Goal: Task Accomplishment & Management: Use online tool/utility

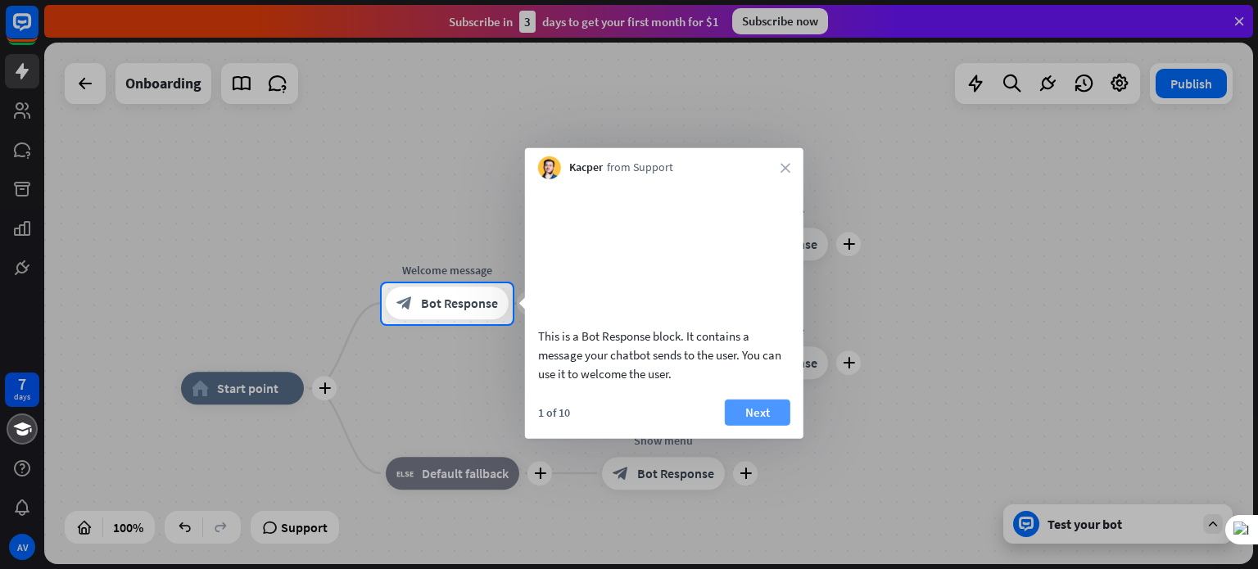
click at [746, 425] on button "Next" at bounding box center [758, 412] width 66 height 26
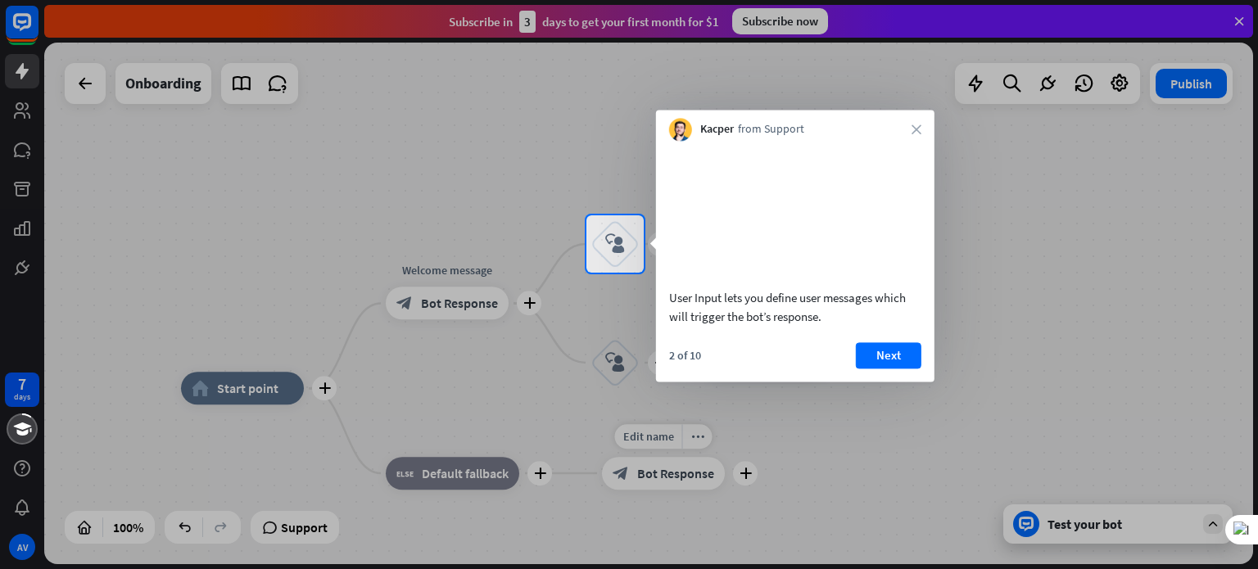
click at [746, 431] on div at bounding box center [629, 421] width 1258 height 296
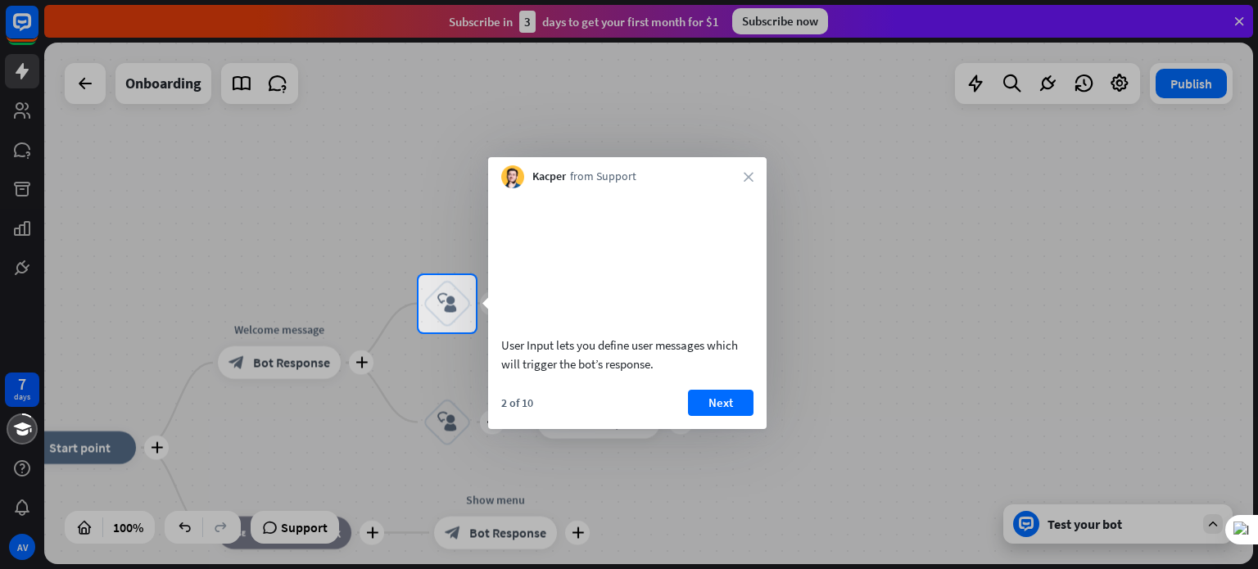
click at [746, 416] on button "Next" at bounding box center [721, 403] width 66 height 26
click at [746, 431] on div "plus home_2 Start point plus Welcome message block_bot_response Bot Response pl…" at bounding box center [648, 304] width 1209 height 522
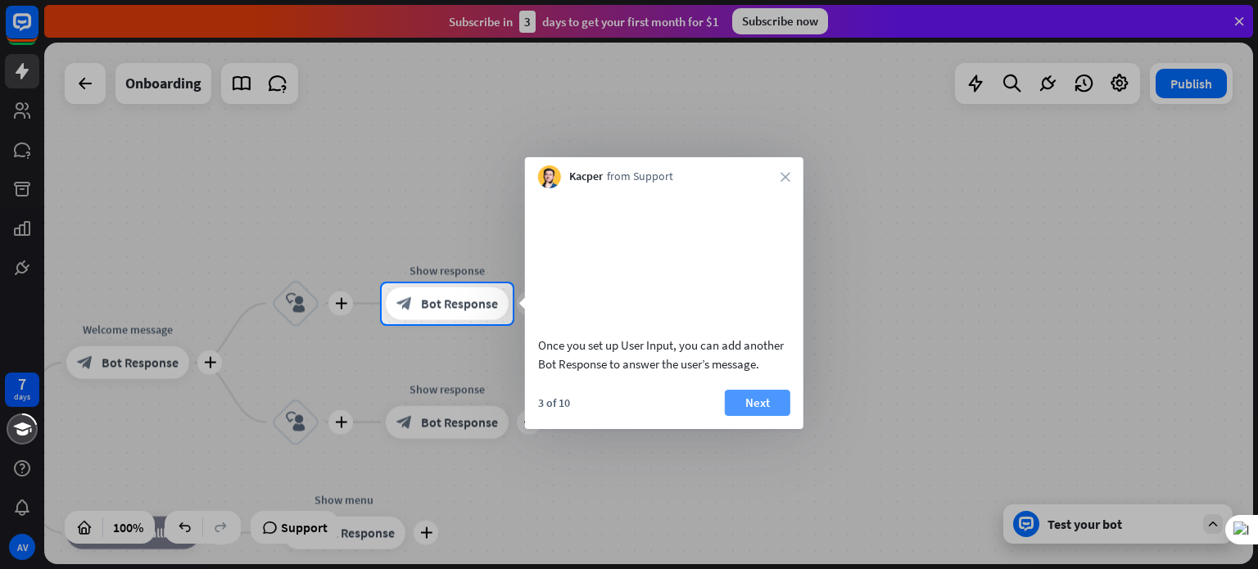
drag, startPoint x: 746, startPoint y: 431, endPoint x: 776, endPoint y: 422, distance: 31.8
click at [776, 422] on body "7 days AV close Product Help First steps Get started with ChatBot Help Center F…" at bounding box center [629, 284] width 1258 height 569
click at [776, 416] on button "Next" at bounding box center [758, 403] width 66 height 26
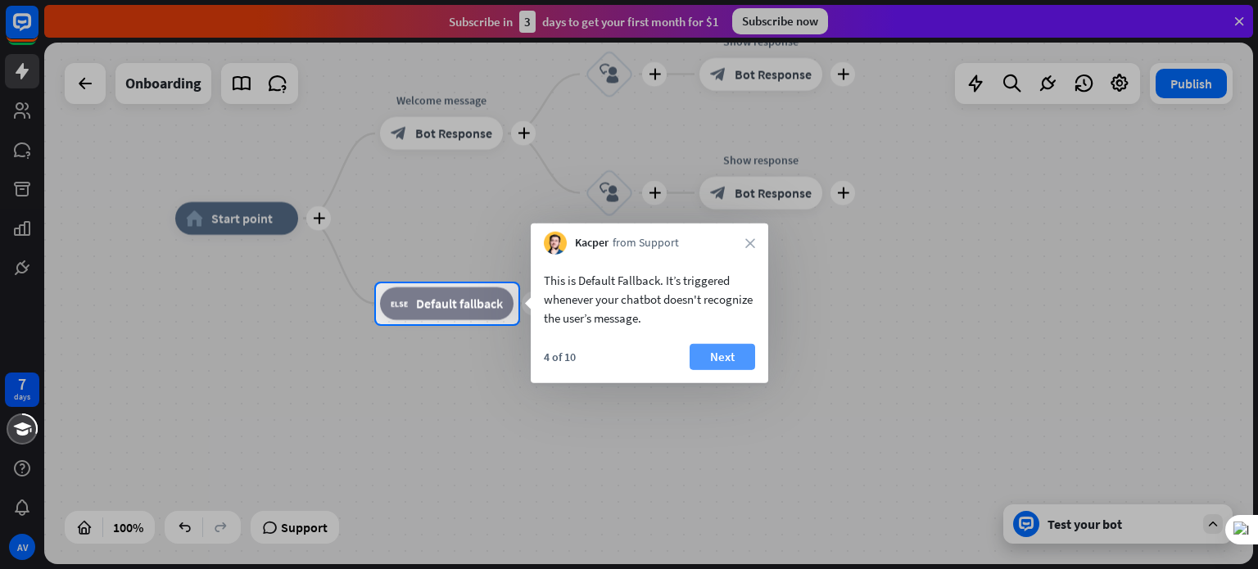
click at [724, 362] on button "Next" at bounding box center [722, 357] width 66 height 26
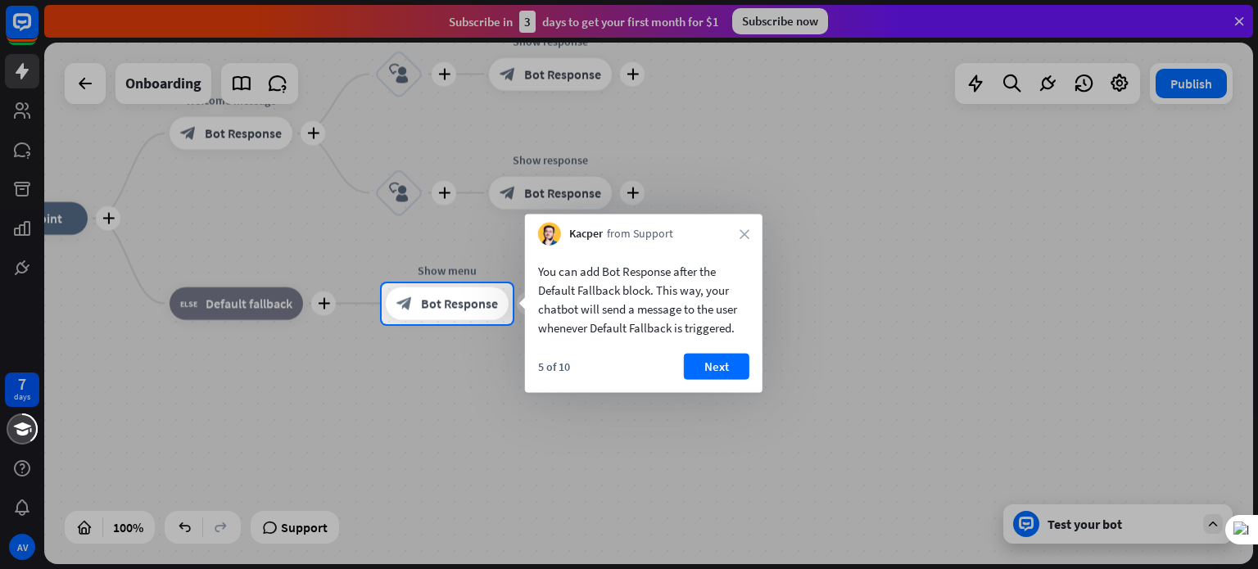
click at [724, 362] on button "Next" at bounding box center [717, 367] width 66 height 26
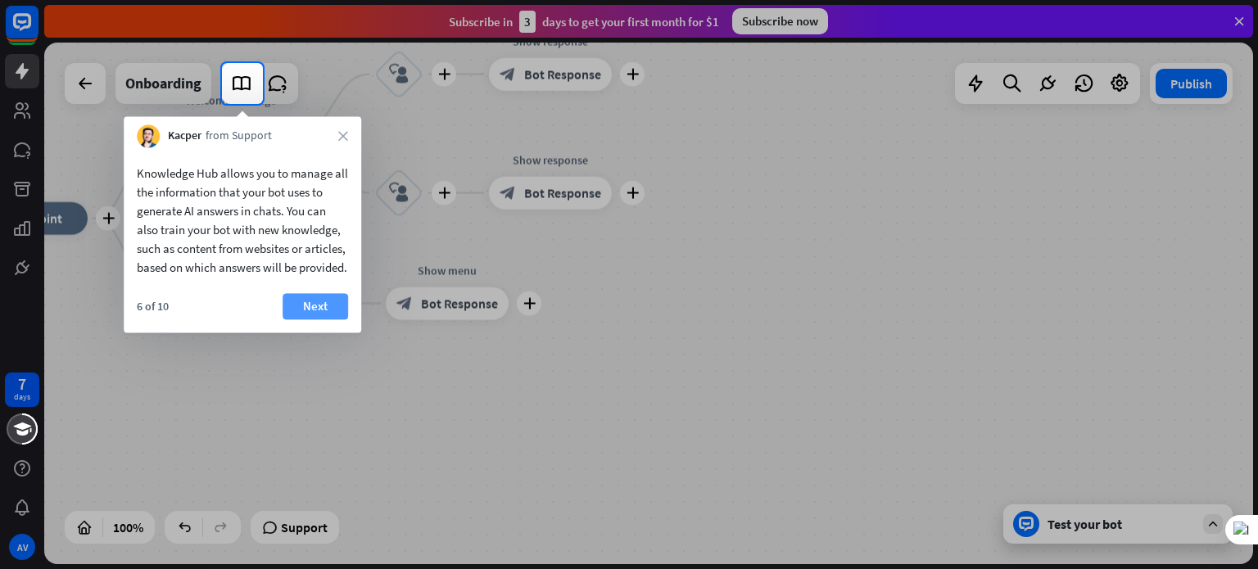
click at [337, 319] on button "Next" at bounding box center [315, 306] width 66 height 26
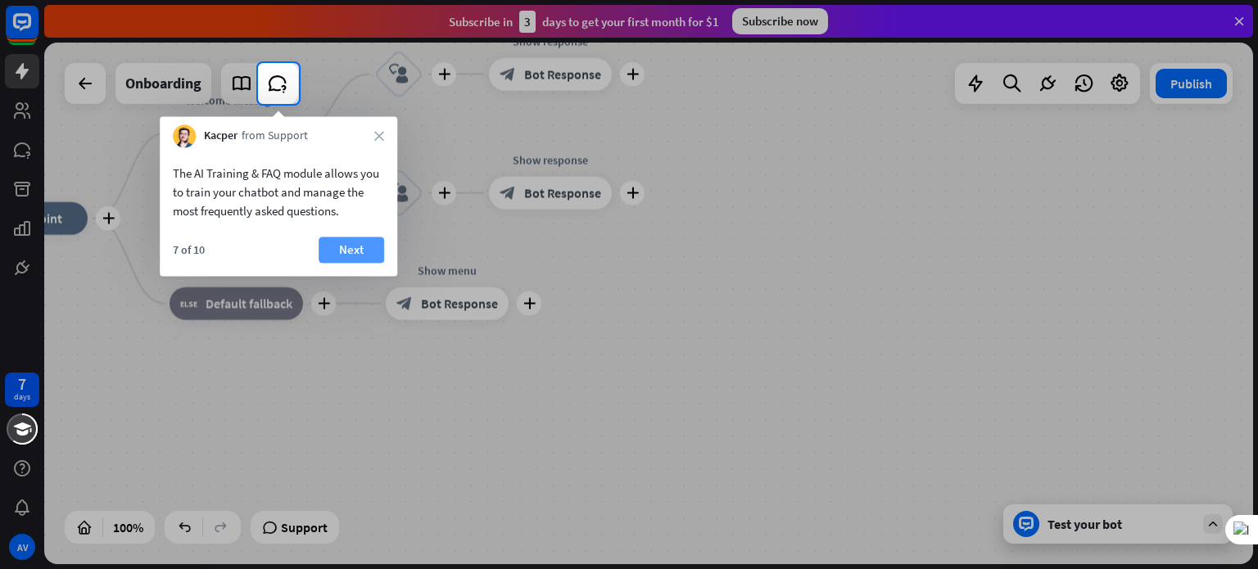
click at [367, 254] on button "Next" at bounding box center [352, 250] width 66 height 26
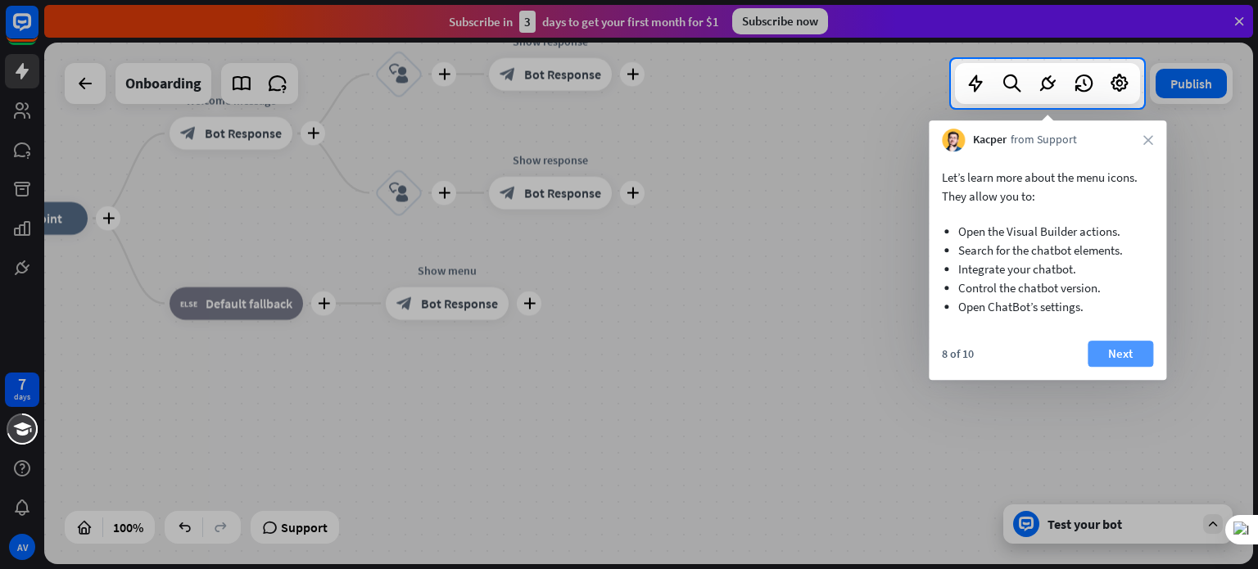
click at [1125, 354] on button "Next" at bounding box center [1120, 354] width 66 height 26
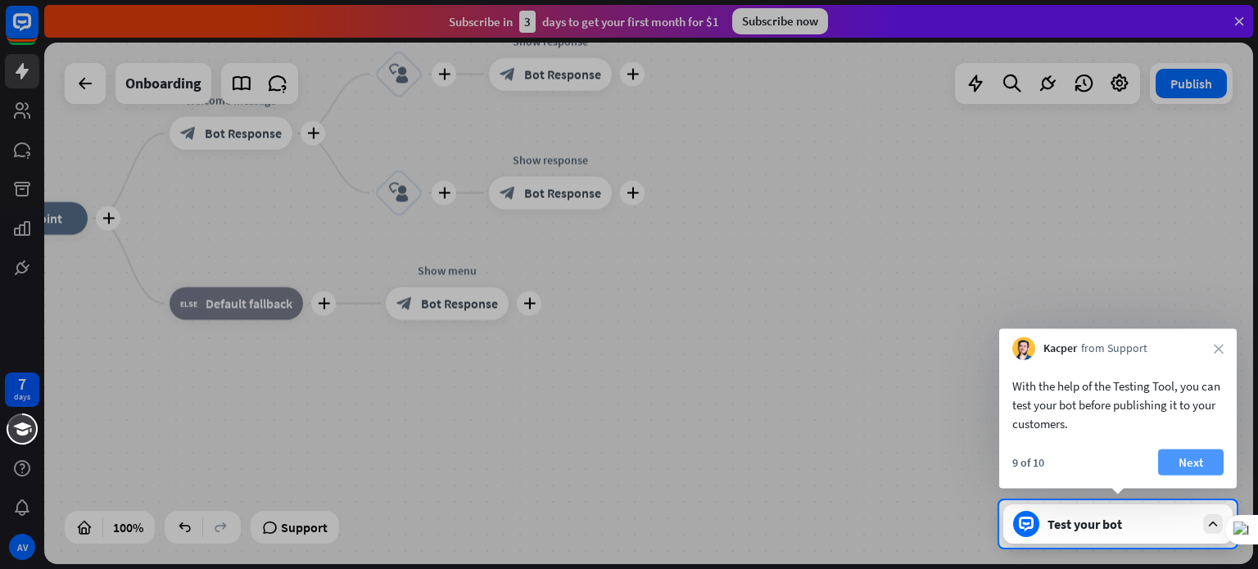
click at [1189, 470] on button "Next" at bounding box center [1191, 463] width 66 height 26
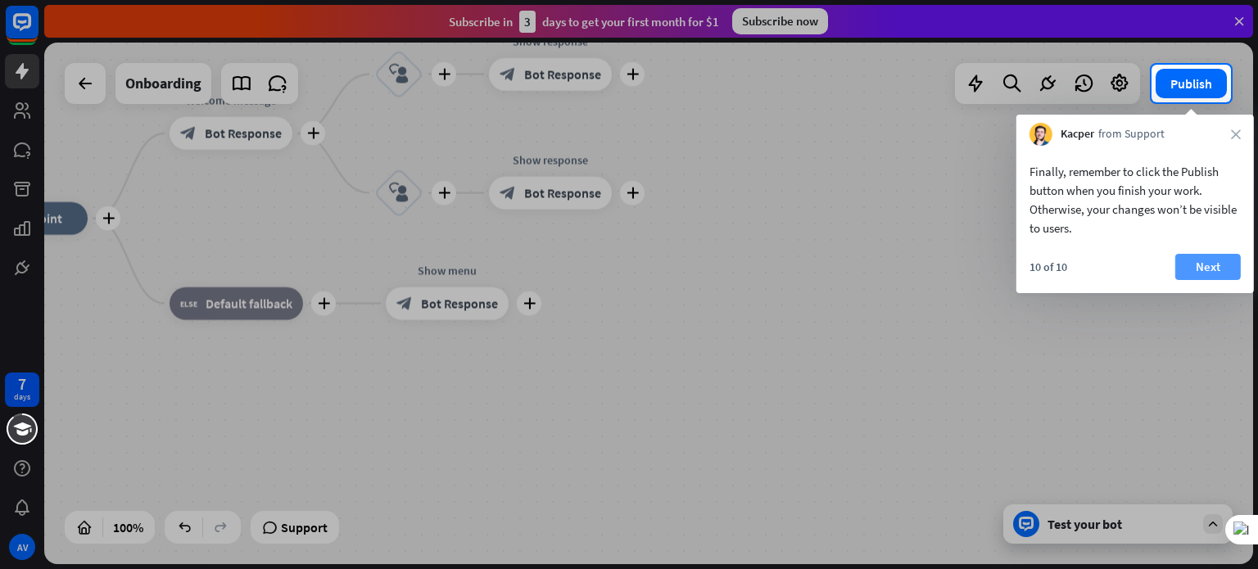
click at [1220, 268] on button "Next" at bounding box center [1208, 267] width 66 height 26
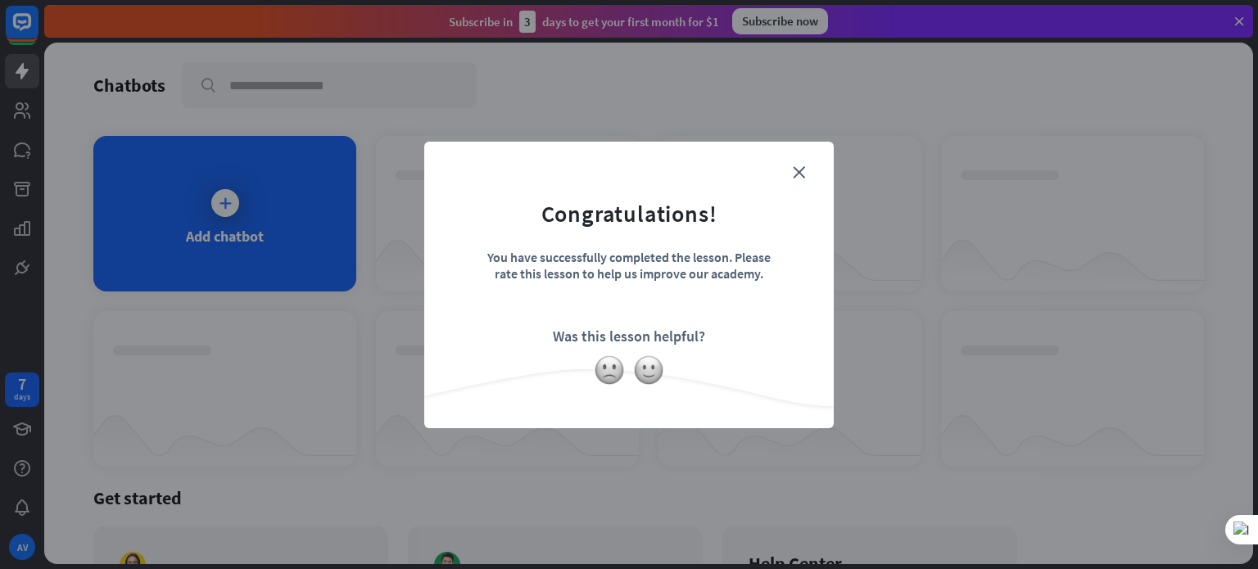
click at [268, 197] on div "close Congratulations! You have successfully completed the lesson. Please rate …" at bounding box center [629, 284] width 1258 height 569
click at [805, 166] on form "Congratulations! You have successfully completed the lesson. Please rate this l…" at bounding box center [629, 260] width 368 height 196
click at [798, 169] on icon "close" at bounding box center [799, 172] width 12 height 12
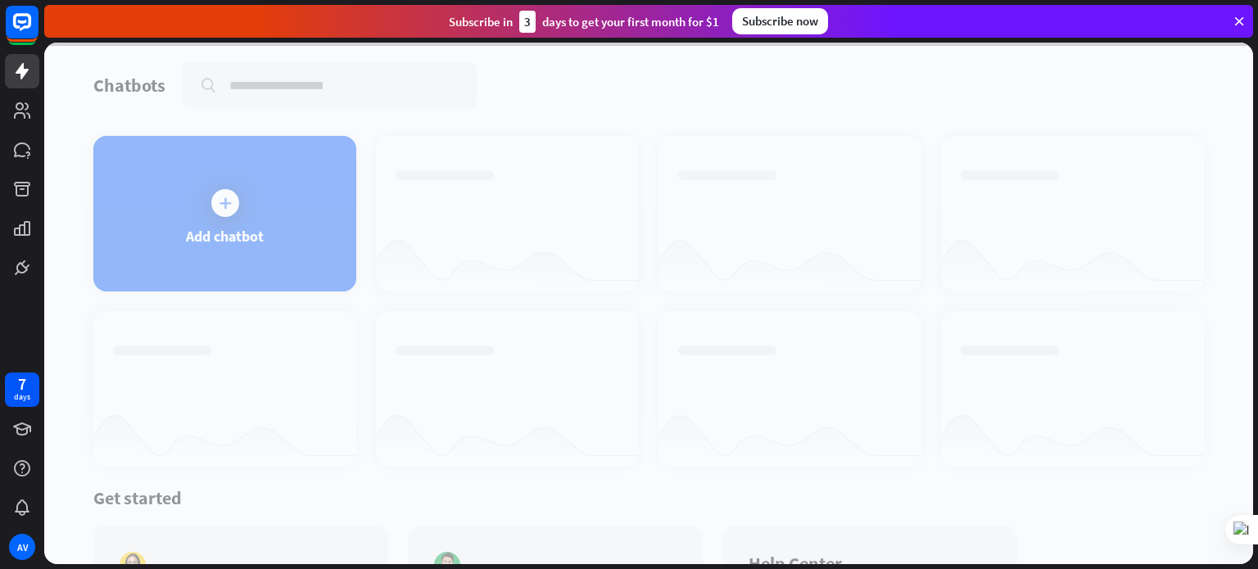
click at [262, 199] on div at bounding box center [648, 304] width 1209 height 522
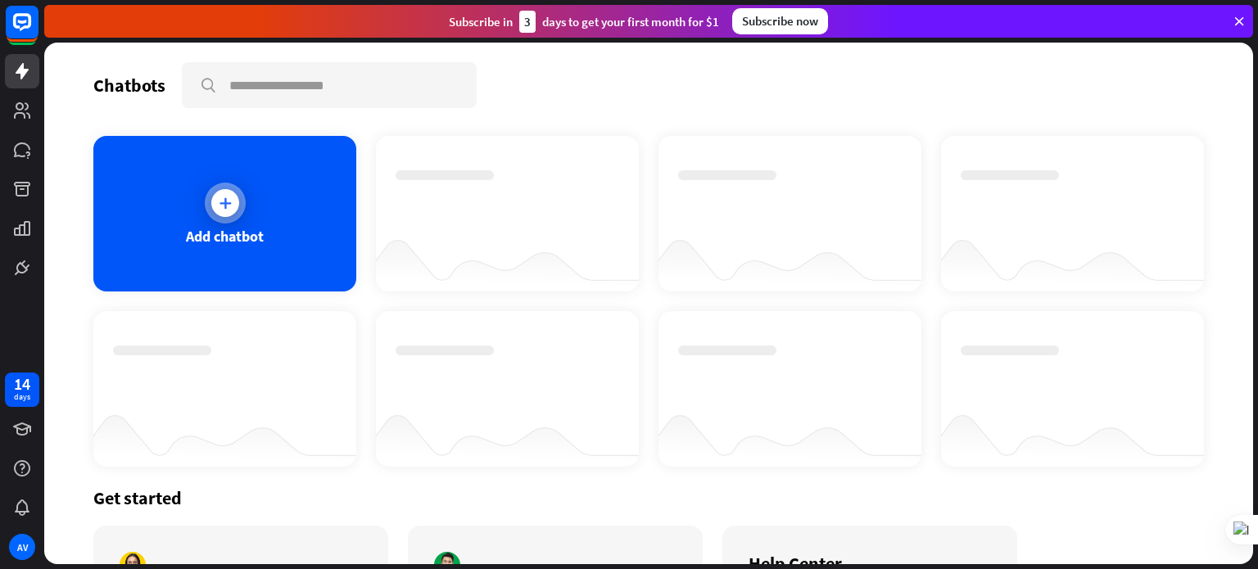
click at [234, 201] on div at bounding box center [225, 203] width 28 height 28
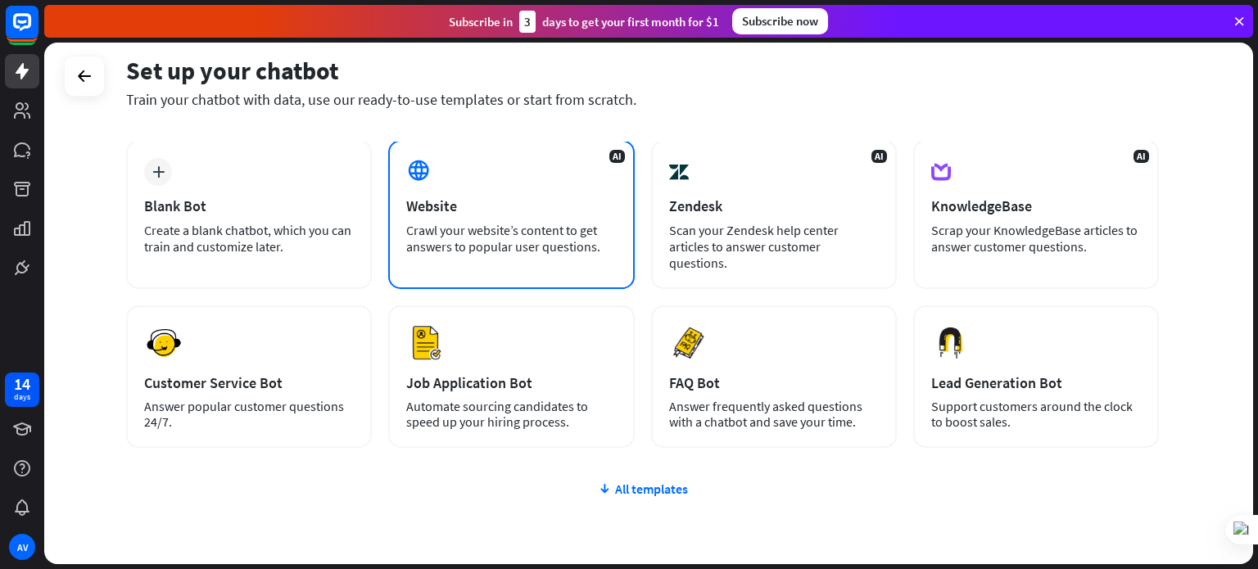
scroll to position [77, 0]
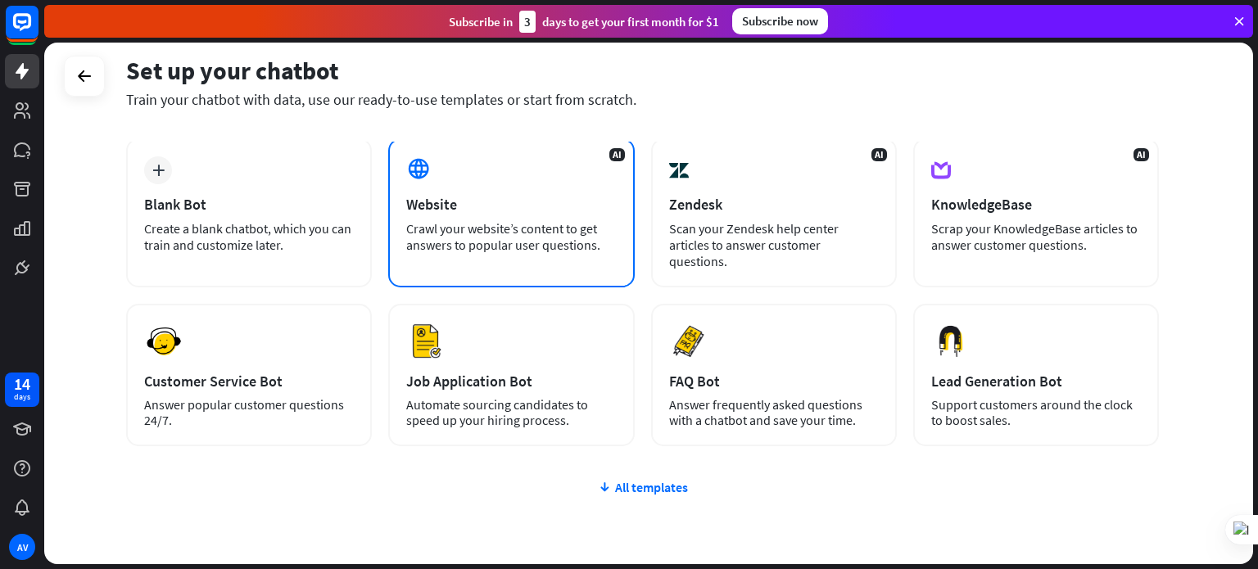
click at [427, 210] on div "Website" at bounding box center [511, 204] width 210 height 19
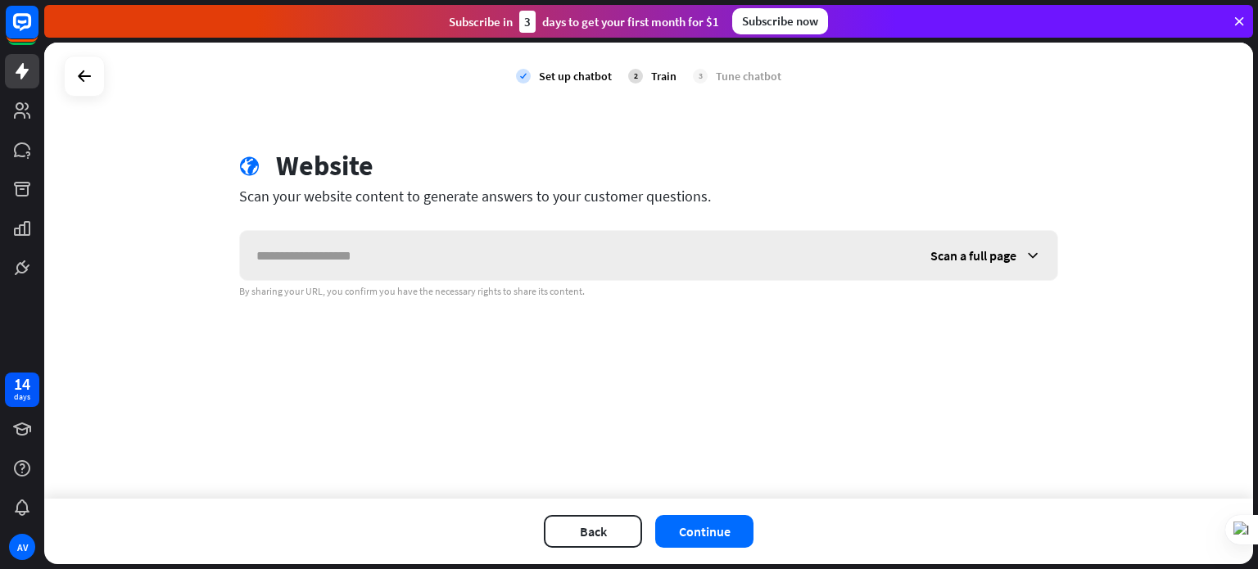
click at [385, 260] on input "text" at bounding box center [577, 255] width 674 height 49
click at [93, 77] on icon at bounding box center [85, 76] width 20 height 20
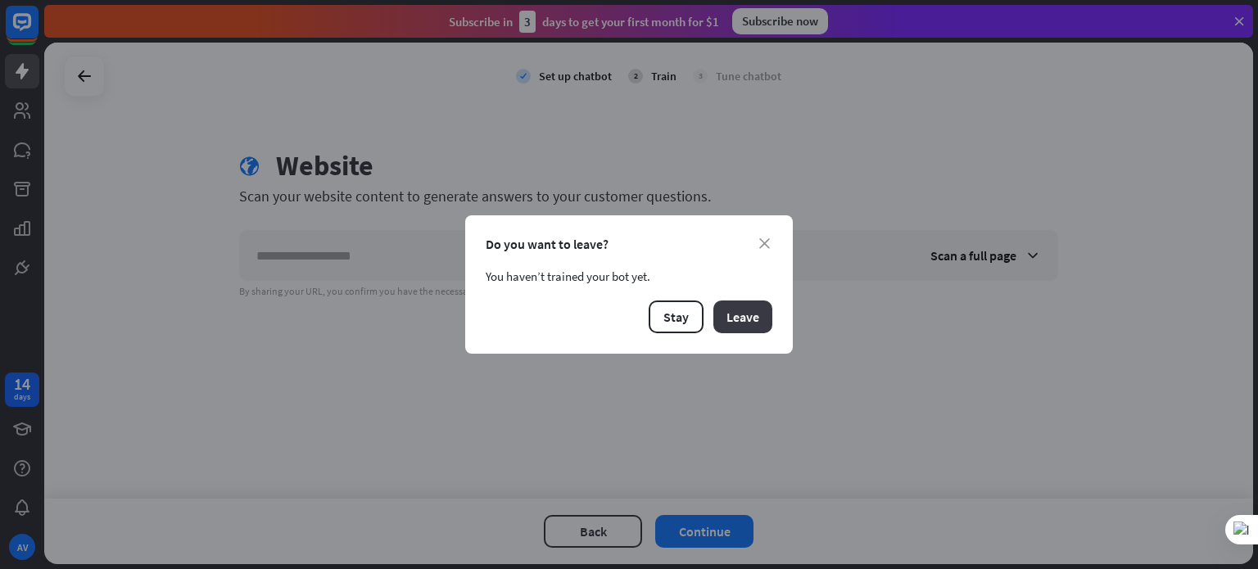
click at [723, 310] on button "Leave" at bounding box center [742, 316] width 59 height 33
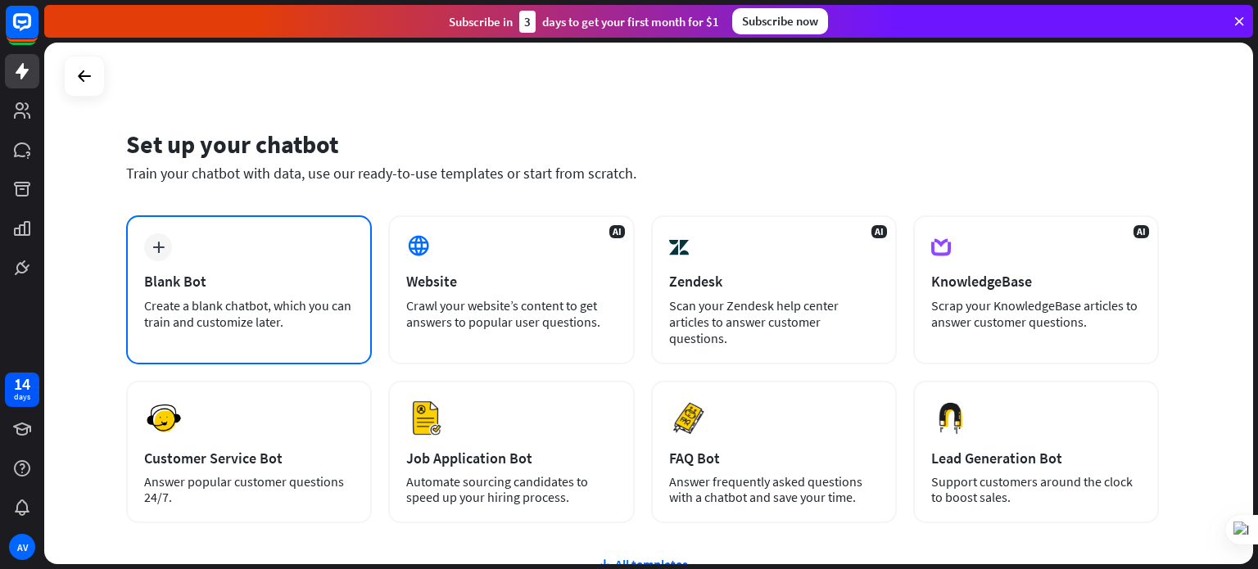
click at [285, 287] on div "Blank Bot" at bounding box center [249, 281] width 210 height 19
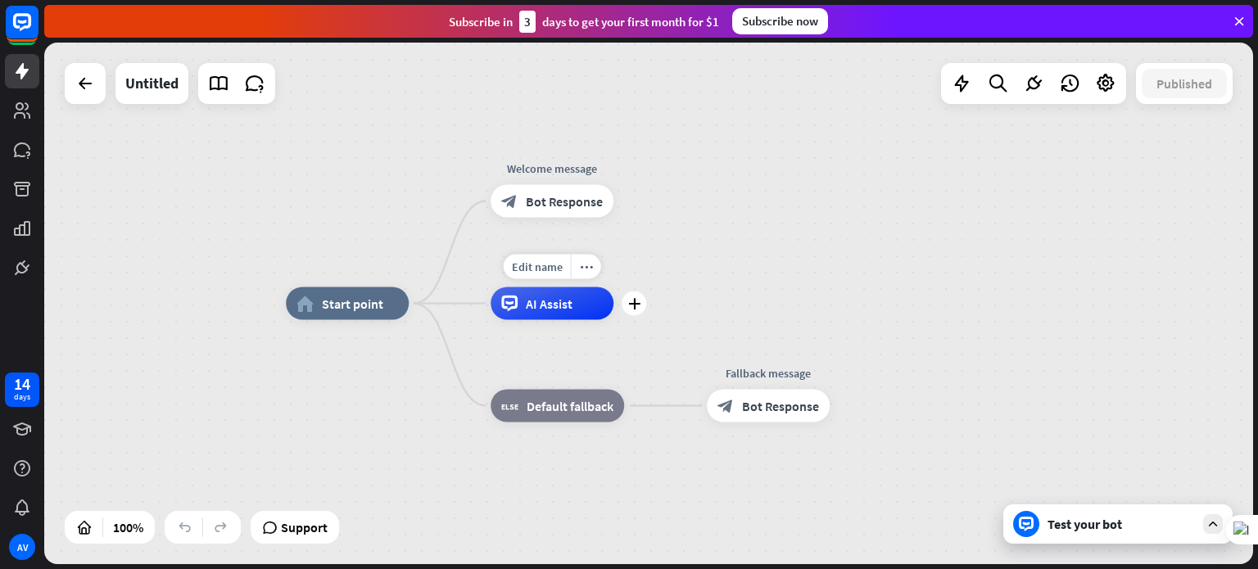
click at [572, 307] on div "AI Assist" at bounding box center [551, 303] width 123 height 33
click at [538, 274] on div "Edit name" at bounding box center [537, 267] width 67 height 25
type input "****"
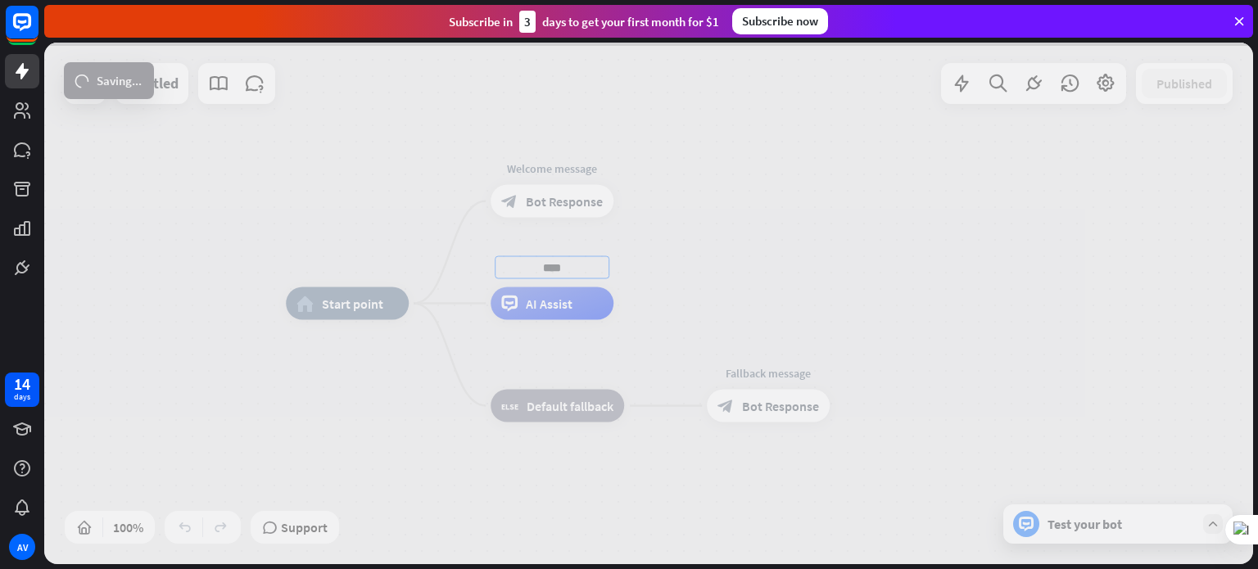
click at [542, 173] on div "home_2 Start point Edit name more_horiz Welcome message block_bot_response Bot …" at bounding box center [648, 304] width 1209 height 522
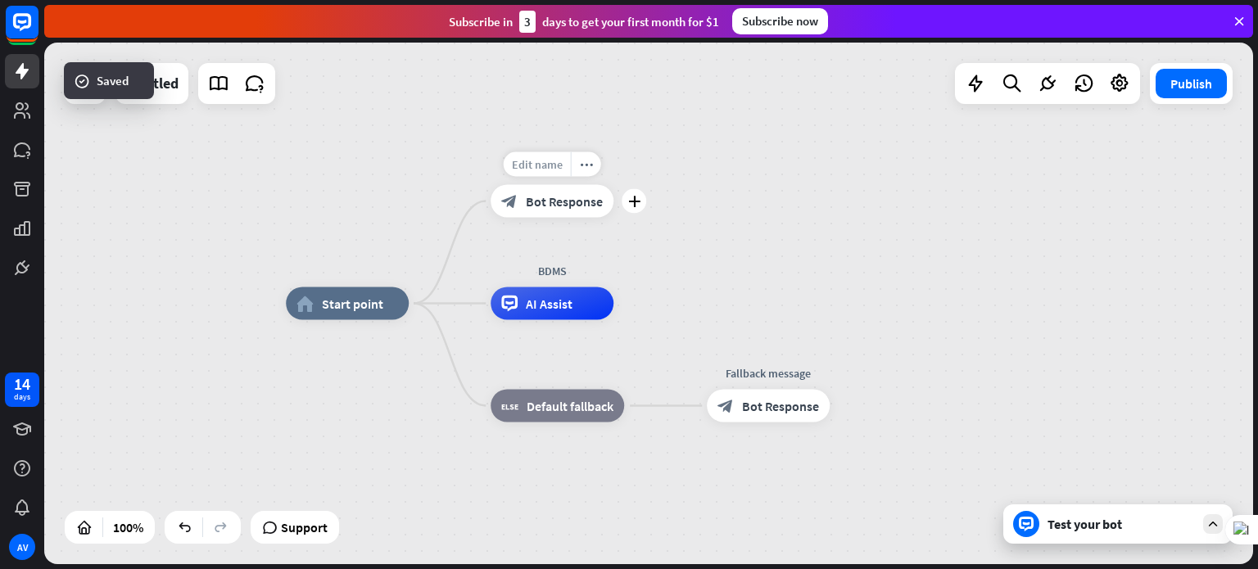
click at [543, 169] on span "Edit name" at bounding box center [537, 164] width 51 height 15
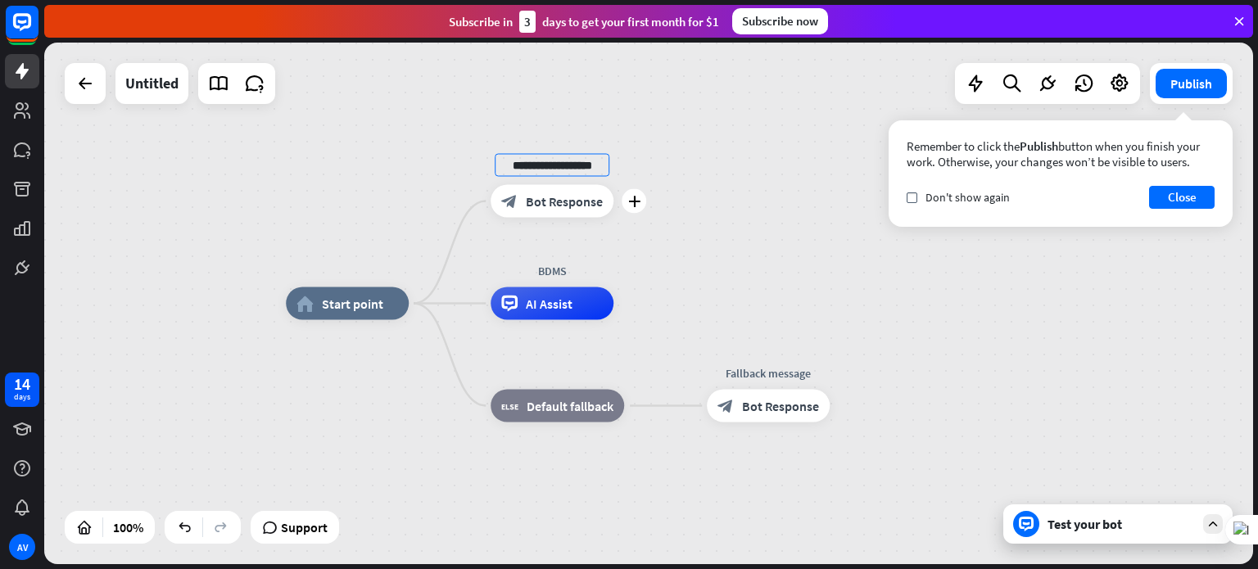
type input "**********"
click at [588, 415] on div "block_fallback Default fallback" at bounding box center [556, 406] width 133 height 33
click at [562, 390] on div "Edit name more_horiz plus block_fallback Default fallback" at bounding box center [556, 406] width 133 height 33
click at [550, 373] on span "Edit name" at bounding box center [542, 369] width 51 height 15
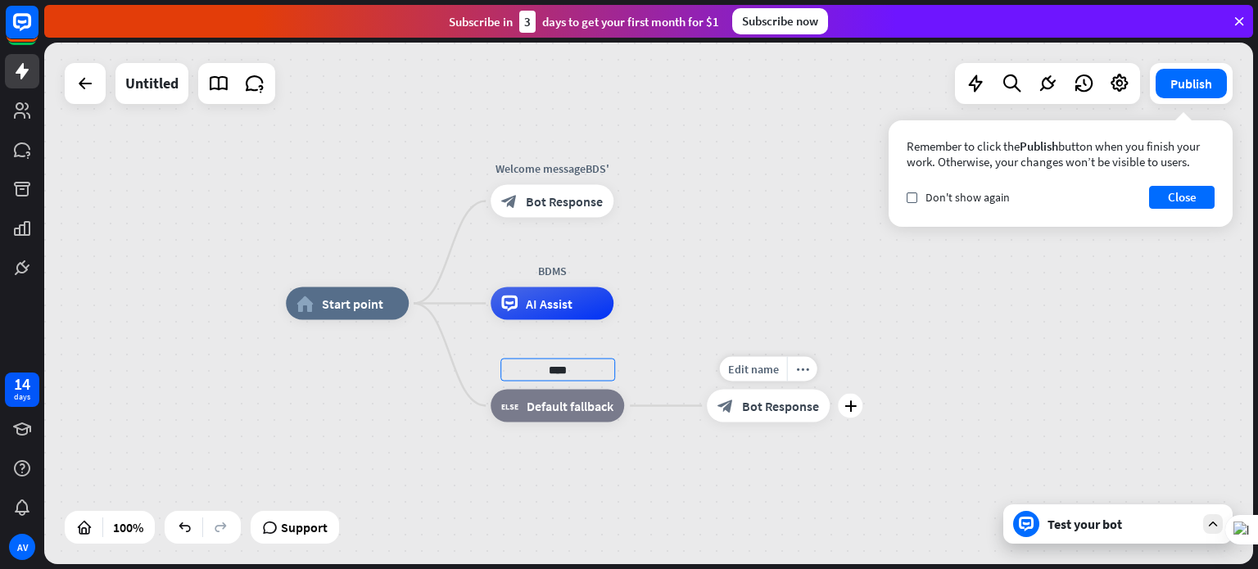
type input "****"
click at [760, 411] on div "home_2 Start point Welcome messageBDS' block_bot_response Bot Response BDMS AI …" at bounding box center [648, 304] width 1209 height 522
click at [774, 373] on span "Edit name" at bounding box center [753, 369] width 51 height 15
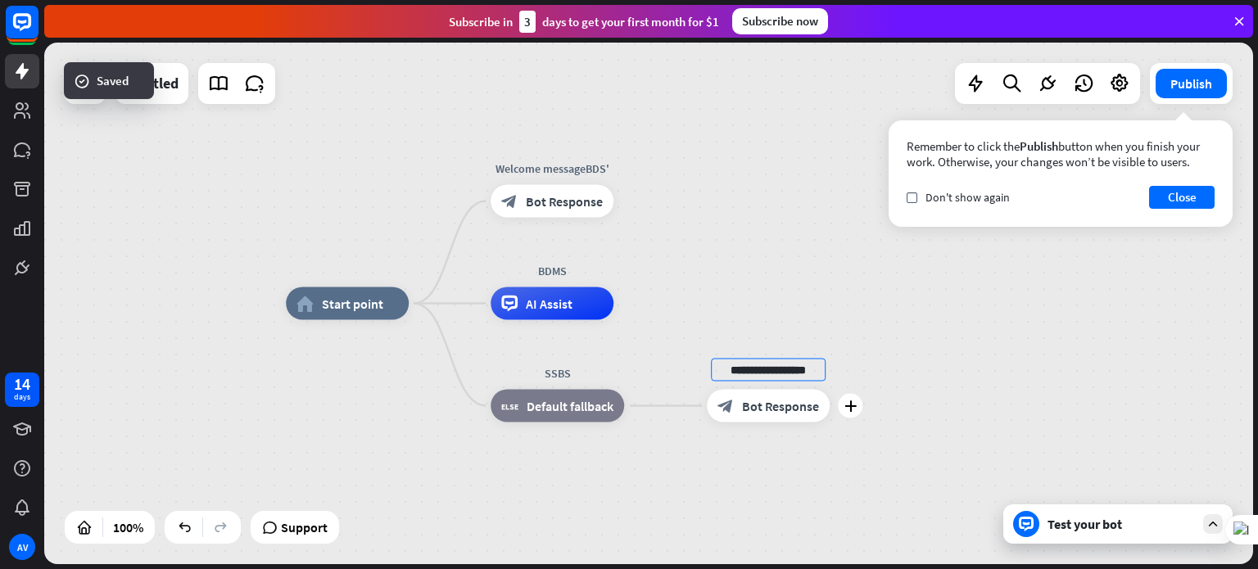
scroll to position [0, 0]
type input "**********"
click at [956, 454] on div "**********" at bounding box center [648, 304] width 1209 height 522
click at [1160, 183] on div "Remember to click the Publish button when you finish your work. Otherwise, your…" at bounding box center [1060, 173] width 344 height 106
click at [1167, 194] on button "Close" at bounding box center [1182, 197] width 66 height 23
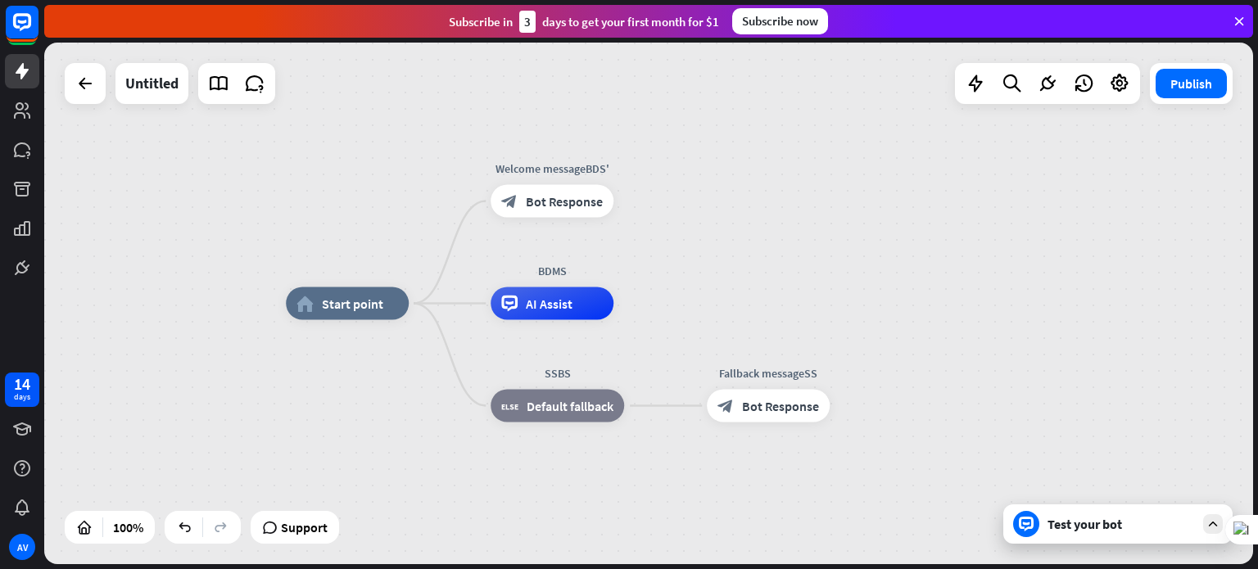
click at [1079, 527] on div "Test your bot" at bounding box center [1120, 524] width 147 height 16
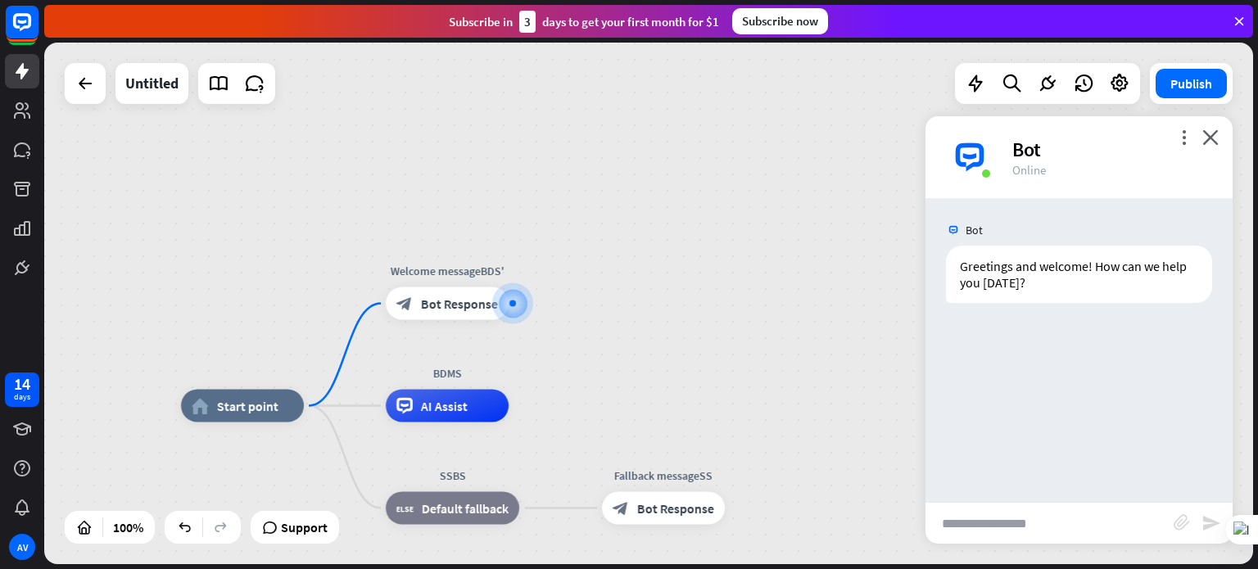
click at [1009, 526] on input "text" at bounding box center [1049, 523] width 248 height 41
type input "****"
click at [1209, 526] on icon "send" at bounding box center [1211, 523] width 20 height 20
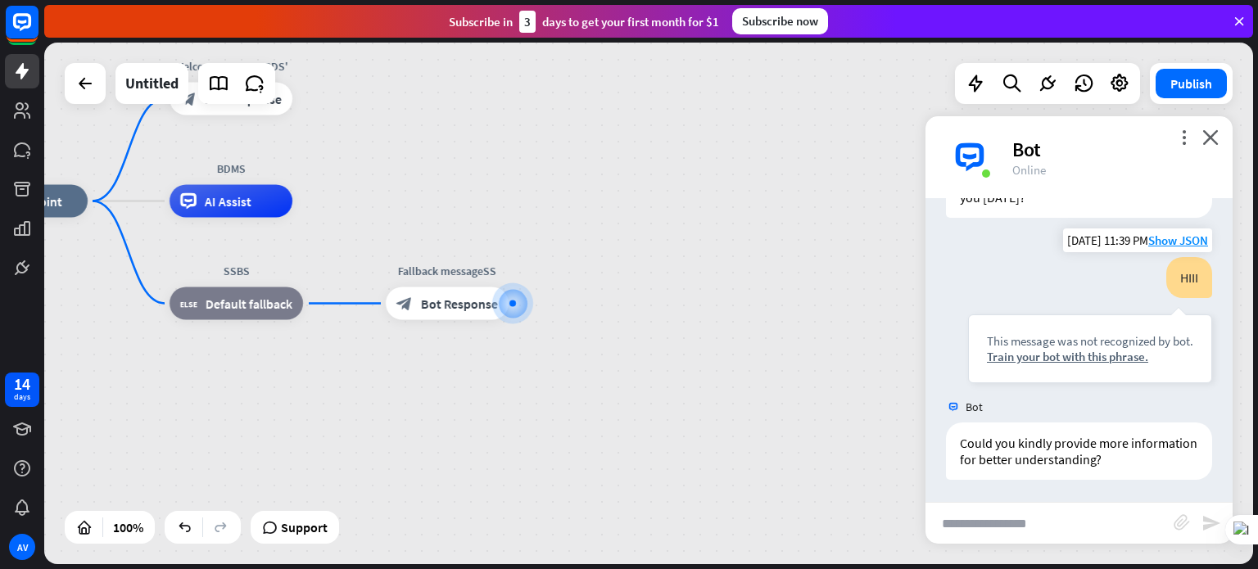
scroll to position [87, 0]
click at [1041, 350] on div "Train your bot with this phrase." at bounding box center [1090, 355] width 206 height 16
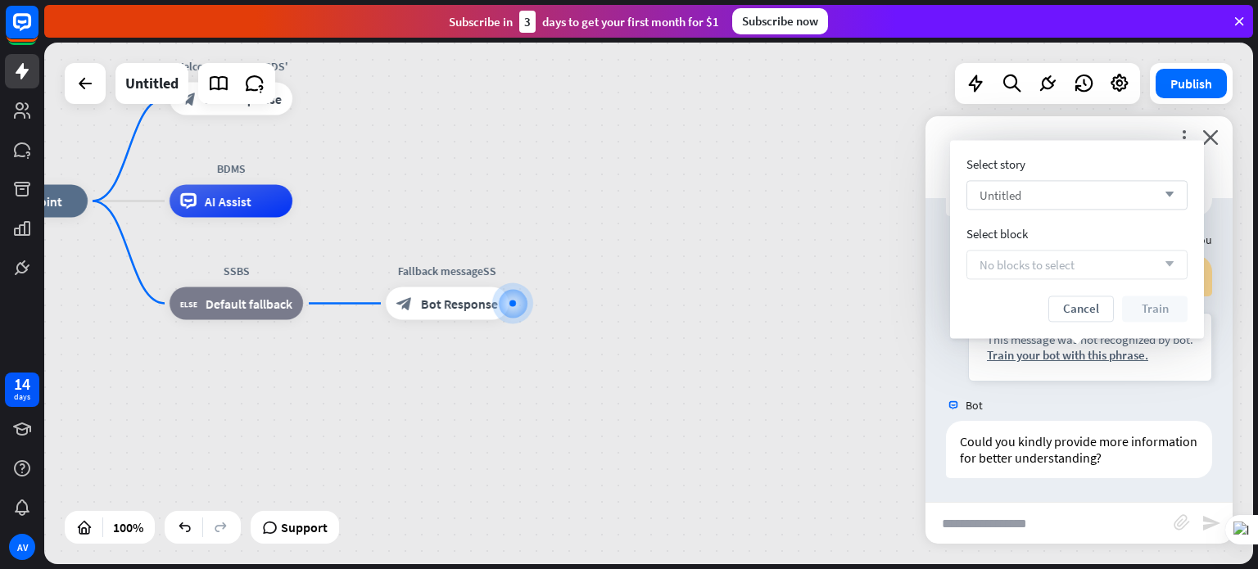
click at [1071, 196] on div "Untitled arrow_down" at bounding box center [1076, 194] width 221 height 29
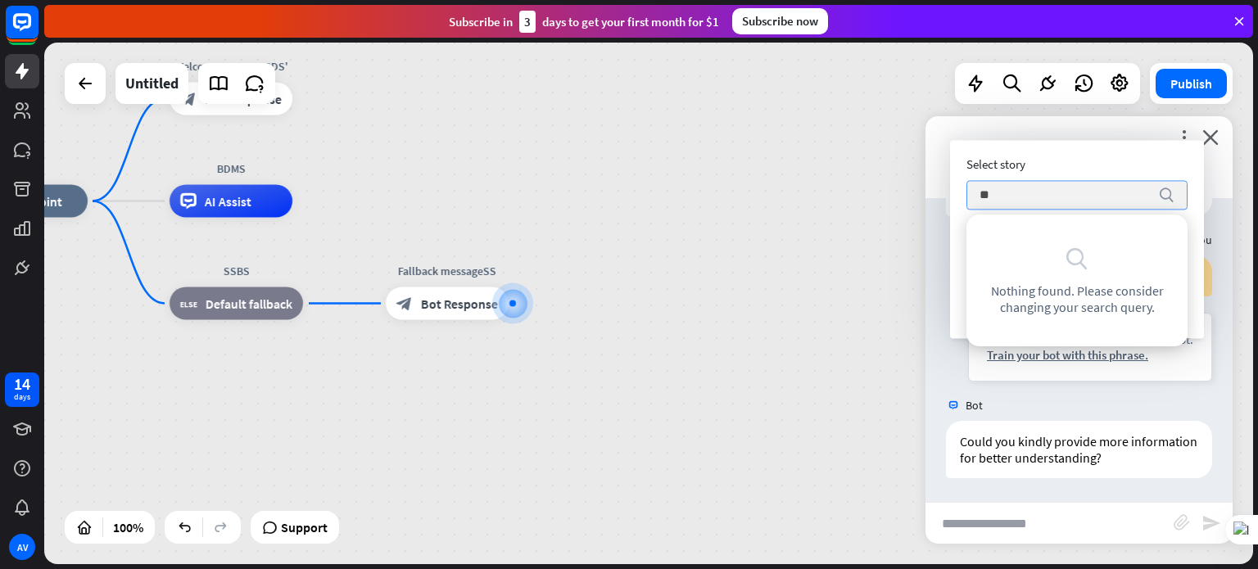
type input "*"
click at [1041, 196] on input "**********" at bounding box center [1064, 195] width 170 height 28
type input "**********"
click at [1165, 200] on icon "search" at bounding box center [1166, 195] width 16 height 16
click at [1089, 323] on div "search Nothing found. Please consider changing your search query." at bounding box center [1077, 280] width 208 height 119
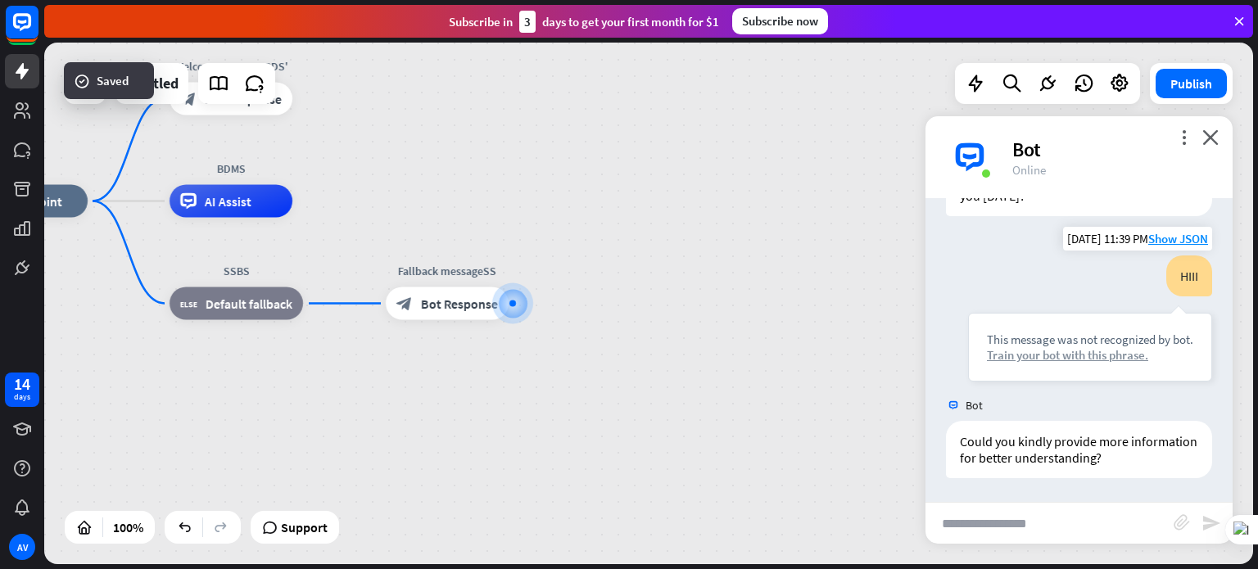
click at [1083, 355] on div "Train your bot with this phrase." at bounding box center [1090, 355] width 206 height 16
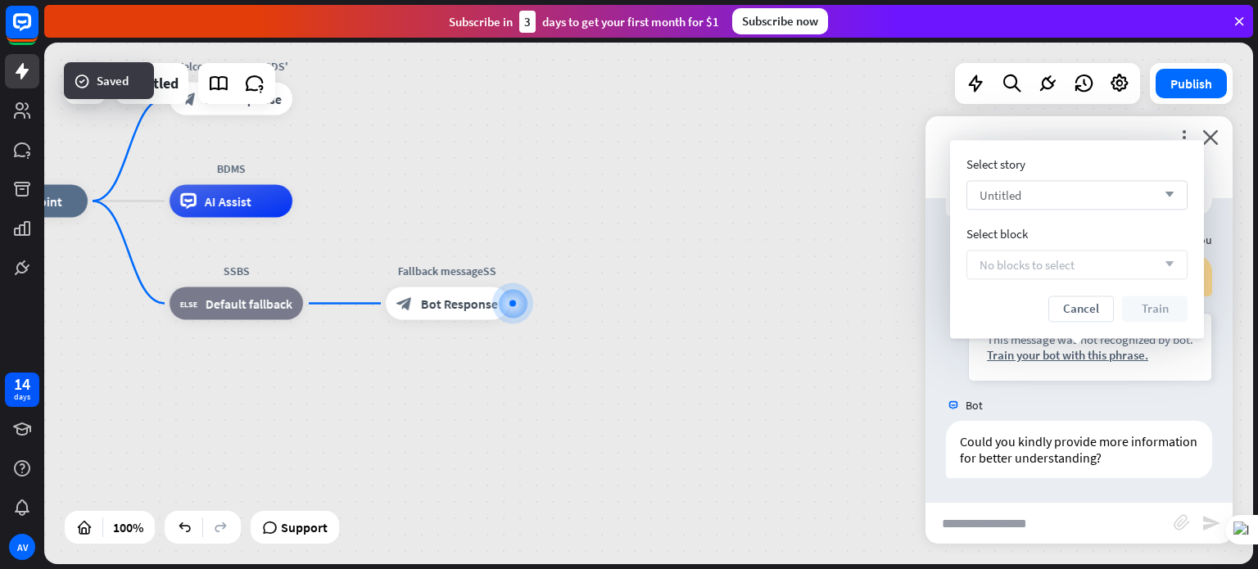
click at [1041, 189] on div "Untitled arrow_down" at bounding box center [1076, 194] width 221 height 29
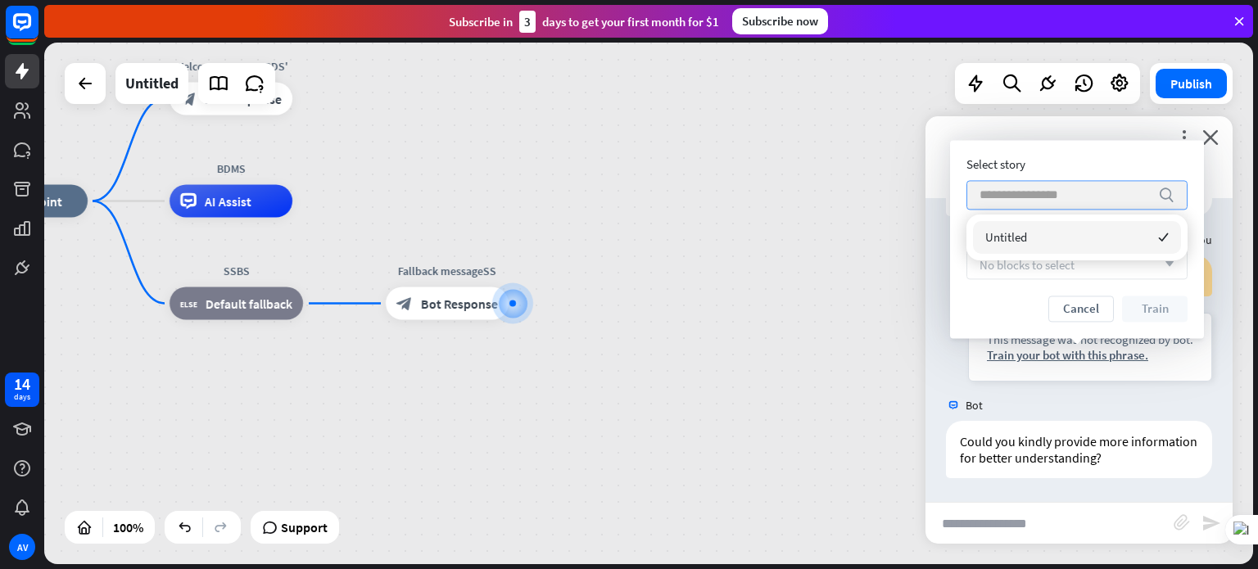
click at [1041, 189] on input "search" at bounding box center [1064, 195] width 170 height 28
click at [1032, 235] on div "Untitled checked" at bounding box center [1077, 237] width 208 height 33
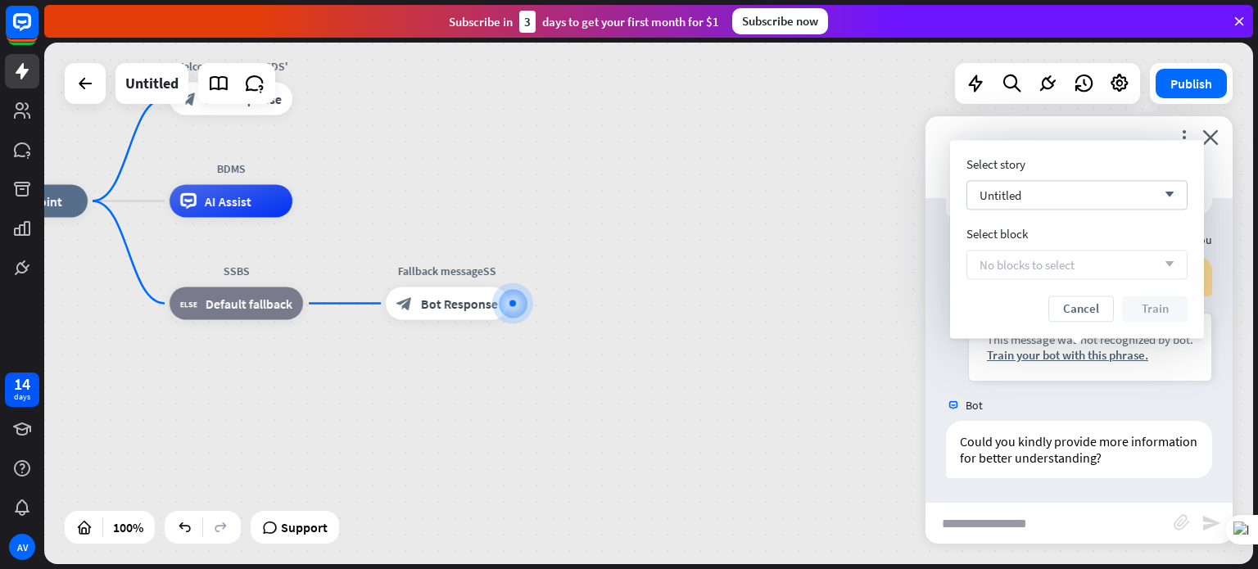
click at [1023, 275] on div "No blocks to select arrow_down" at bounding box center [1076, 264] width 221 height 29
click at [1055, 184] on div "Untitled arrow_down" at bounding box center [1076, 194] width 221 height 29
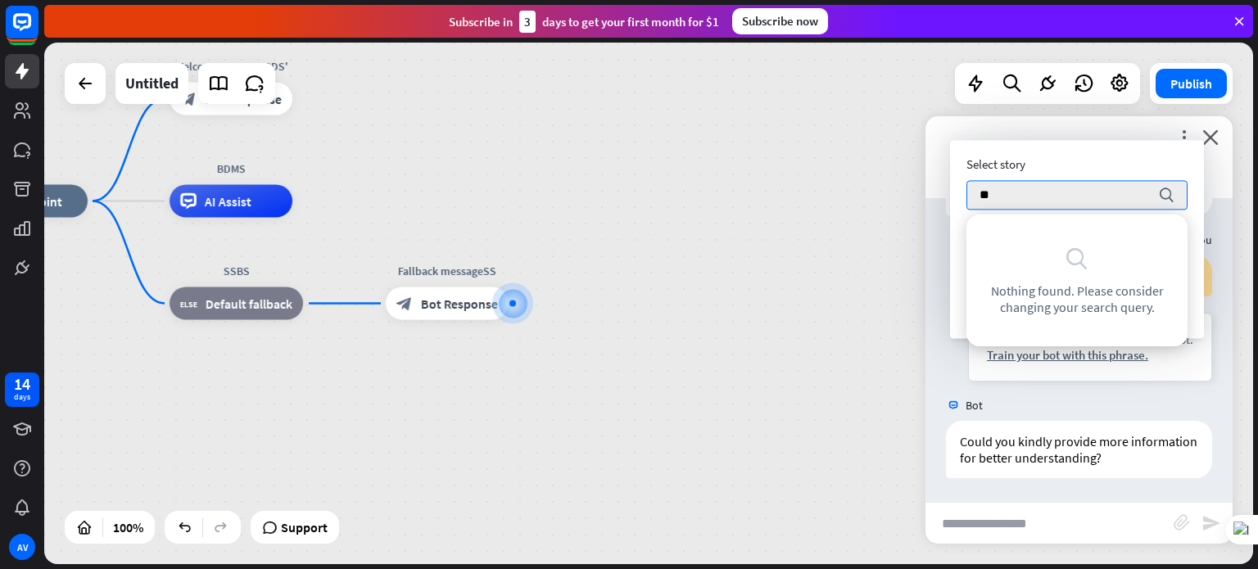
type input "*"
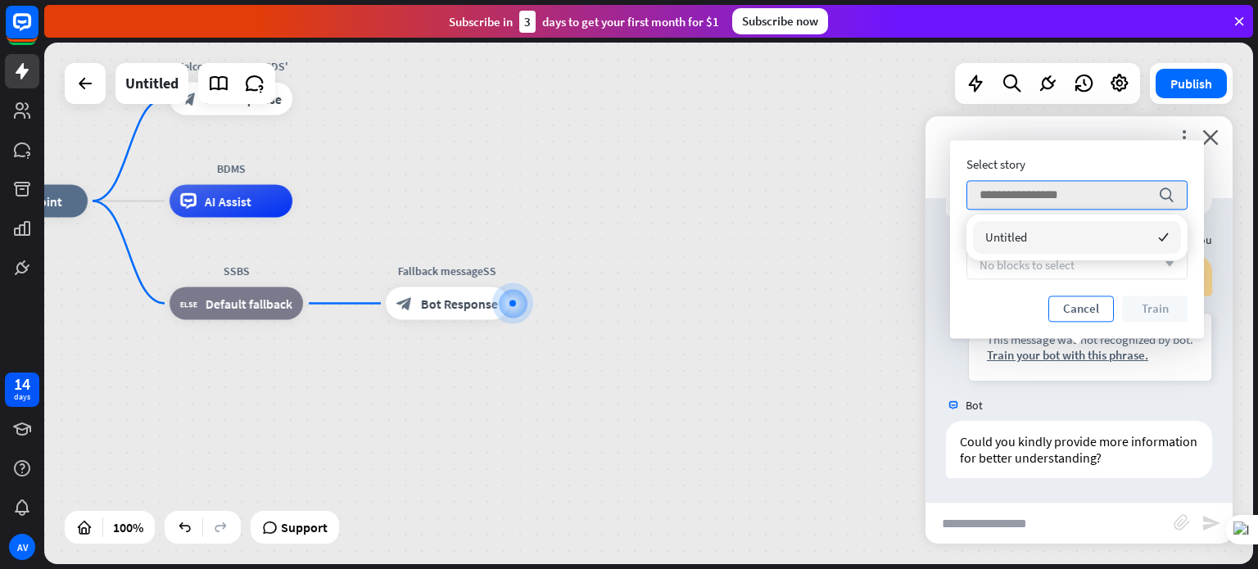
click at [1073, 306] on button "Cancel" at bounding box center [1081, 309] width 66 height 26
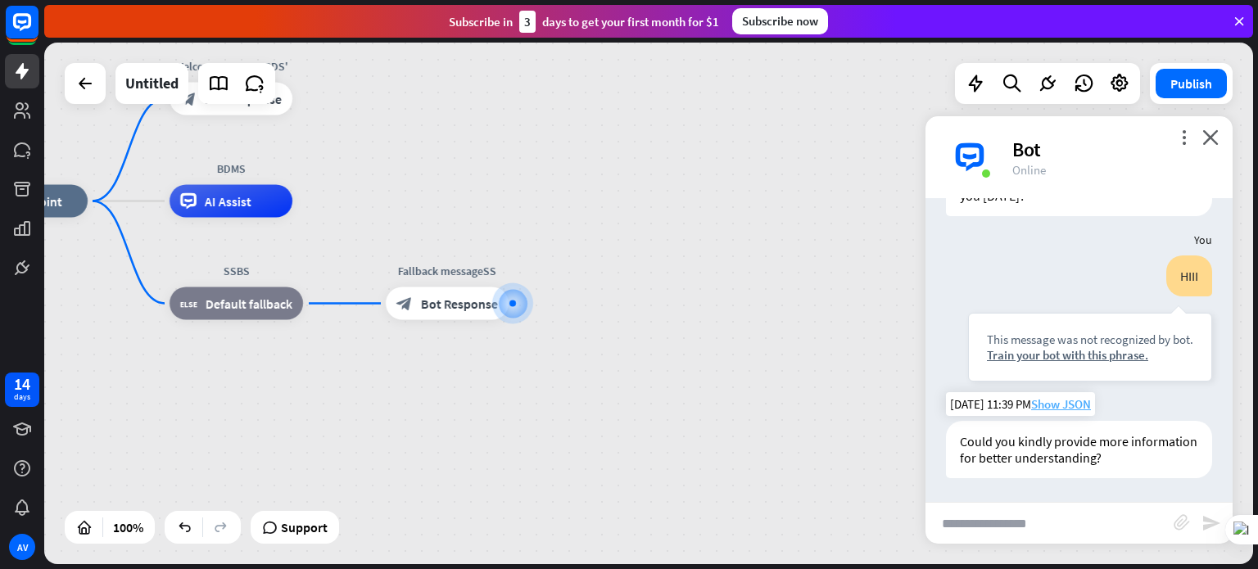
click at [1071, 402] on span "Show JSON" at bounding box center [1061, 404] width 60 height 16
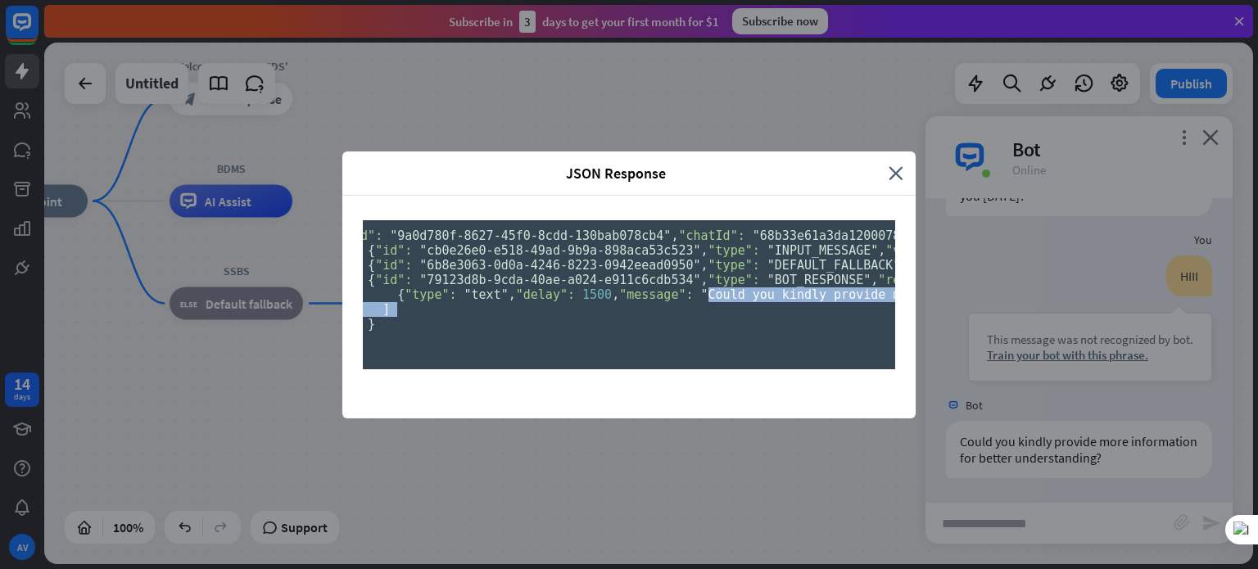
scroll to position [0, 46]
drag, startPoint x: 513, startPoint y: 415, endPoint x: 864, endPoint y: 422, distance: 351.3
click at [864, 302] on span ""Could you kindly provide more information for better understanding?"" at bounding box center [943, 294] width 510 height 15
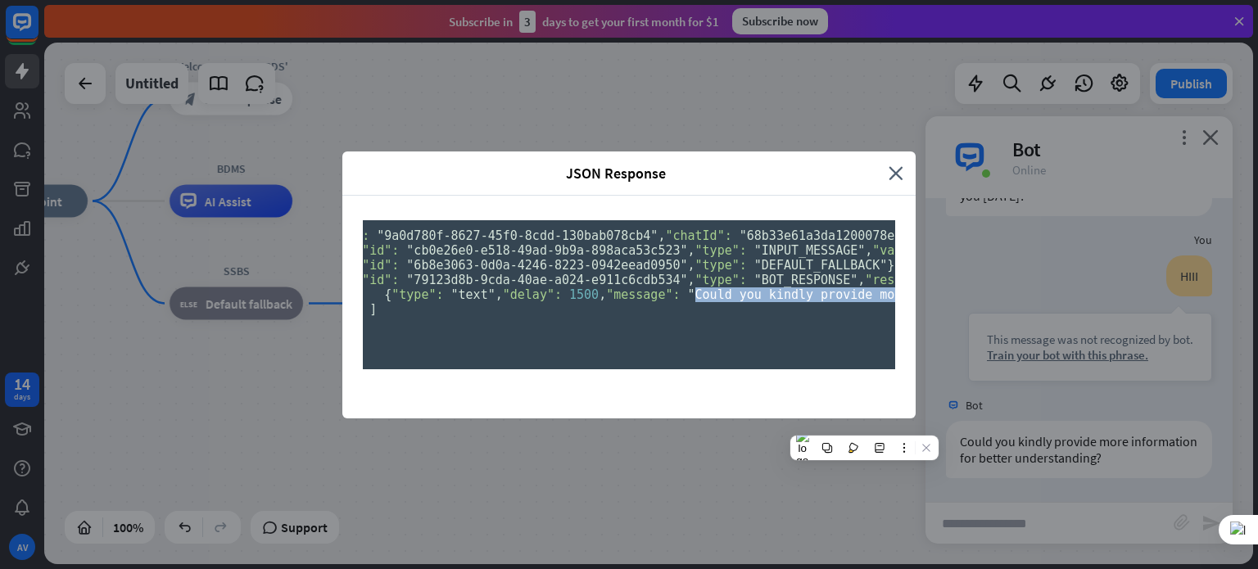
click at [811, 302] on span ""Could you kindly provide more information for better understanding?"" at bounding box center [943, 294] width 510 height 15
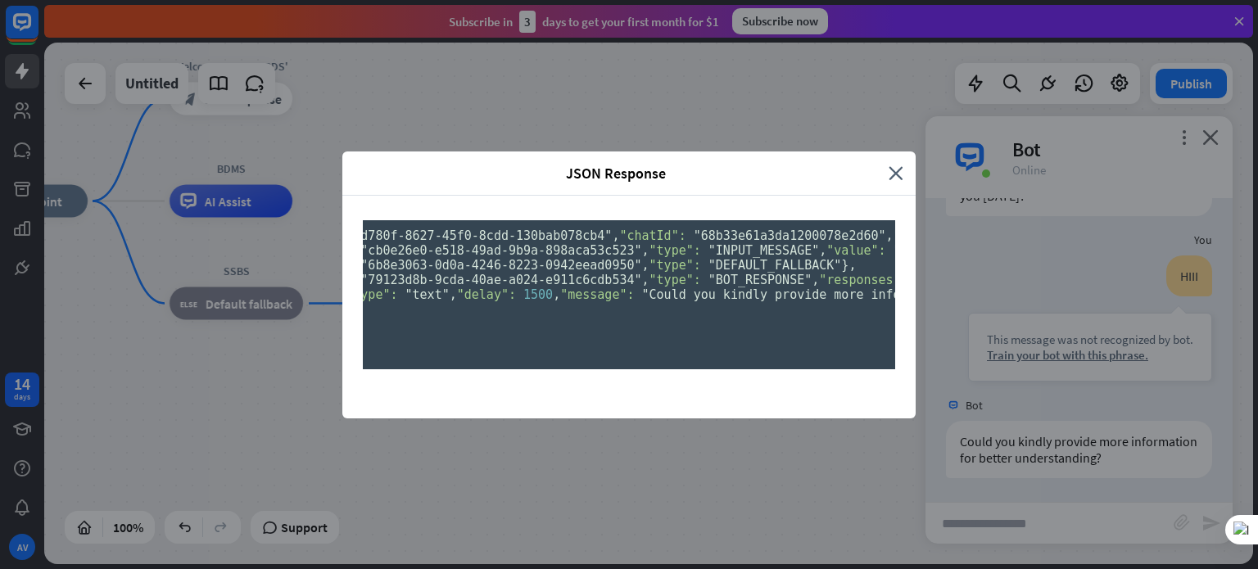
scroll to position [0, 91]
click at [896, 164] on icon "close" at bounding box center [895, 173] width 15 height 19
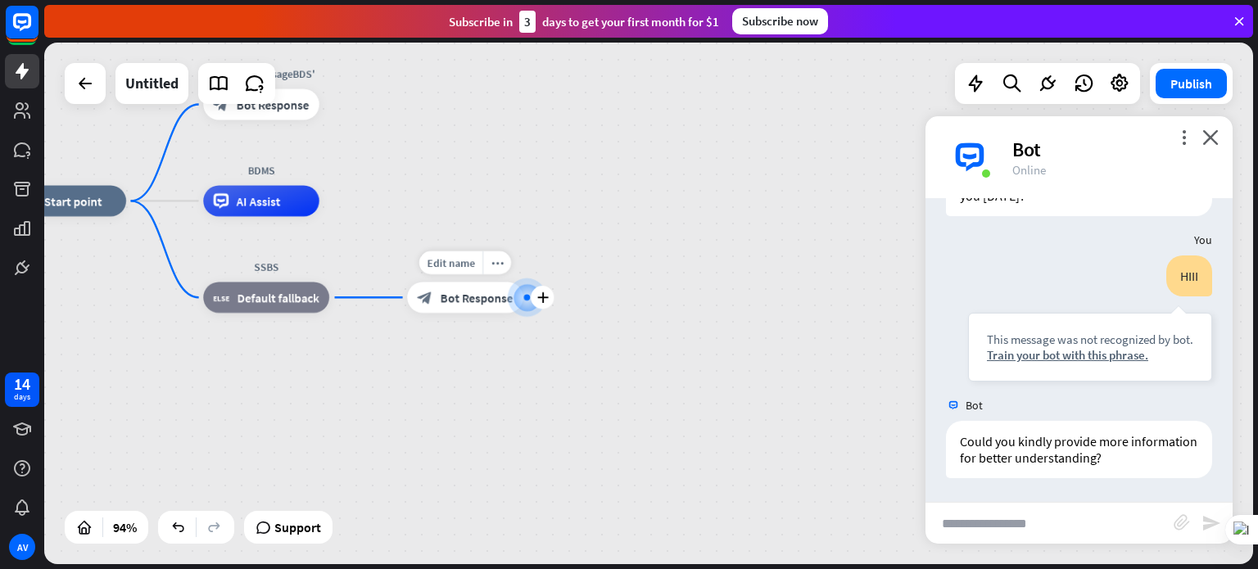
click at [531, 292] on div at bounding box center [527, 298] width 16 height 16
click at [462, 260] on span "Edit name" at bounding box center [450, 262] width 47 height 14
type input "**********"
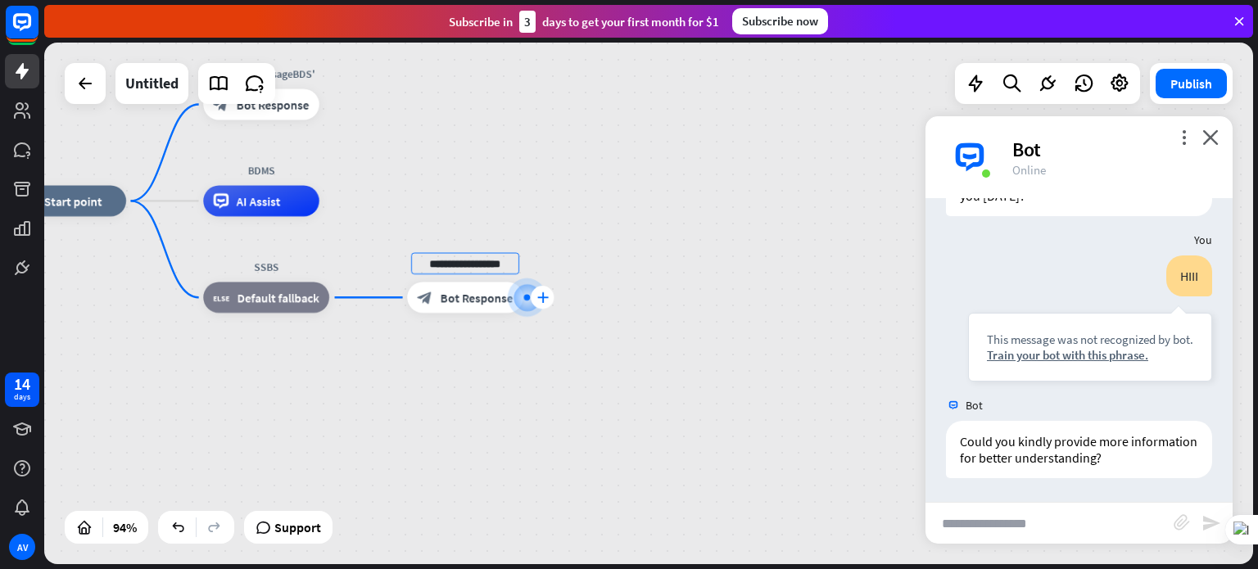
click at [547, 305] on div "plus" at bounding box center [542, 297] width 23 height 23
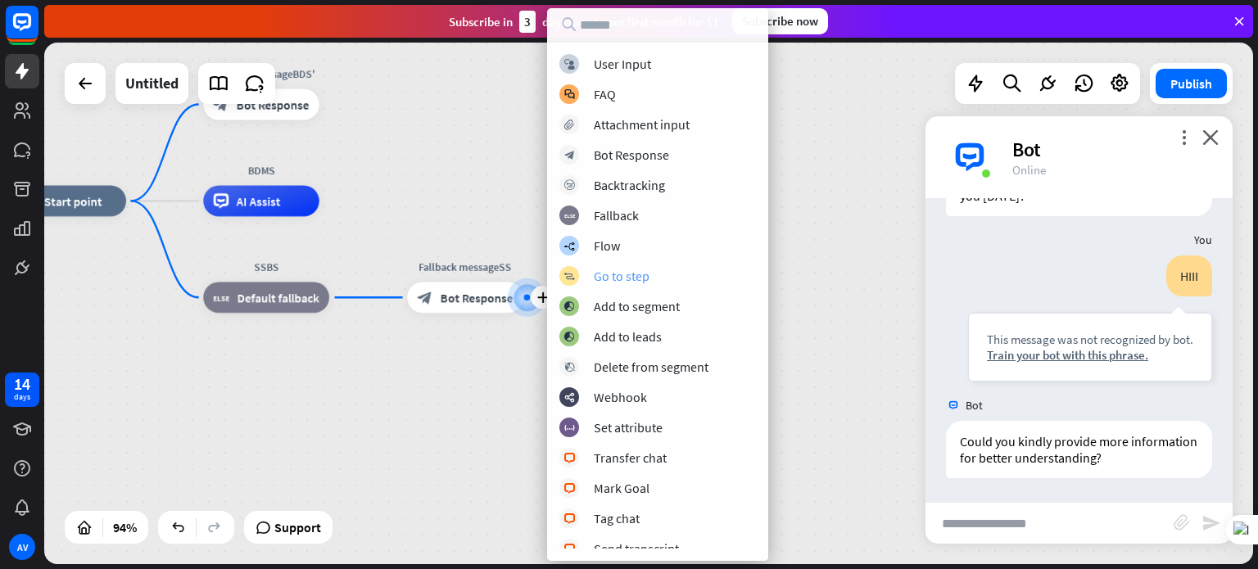
click at [617, 280] on div "Go to step" at bounding box center [622, 276] width 56 height 16
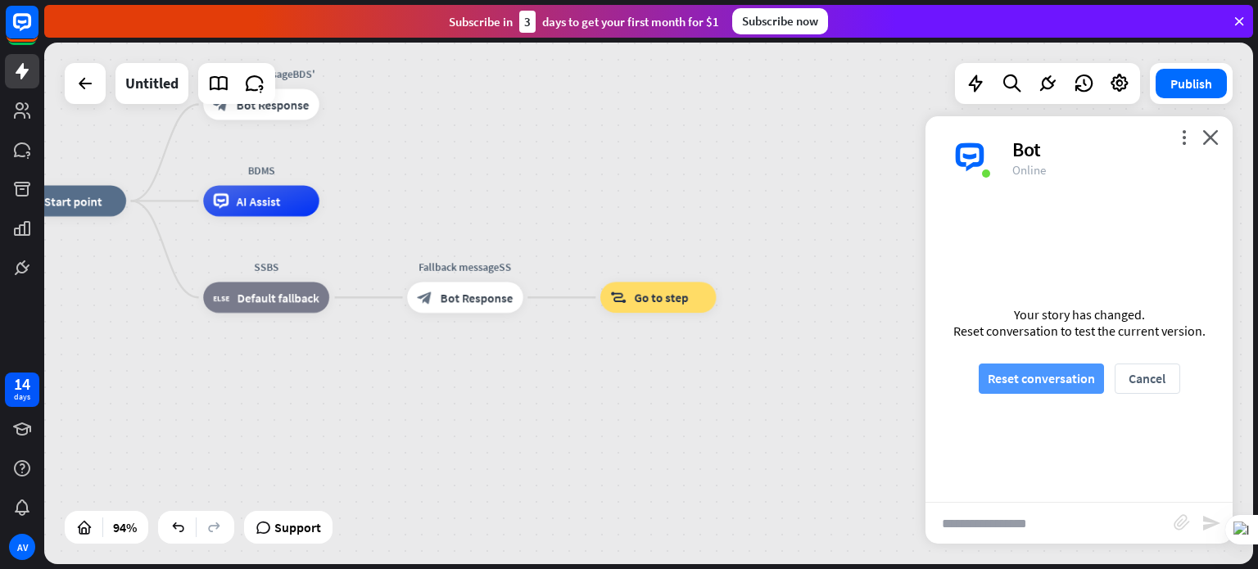
click at [1028, 382] on button "Reset conversation" at bounding box center [1040, 379] width 125 height 30
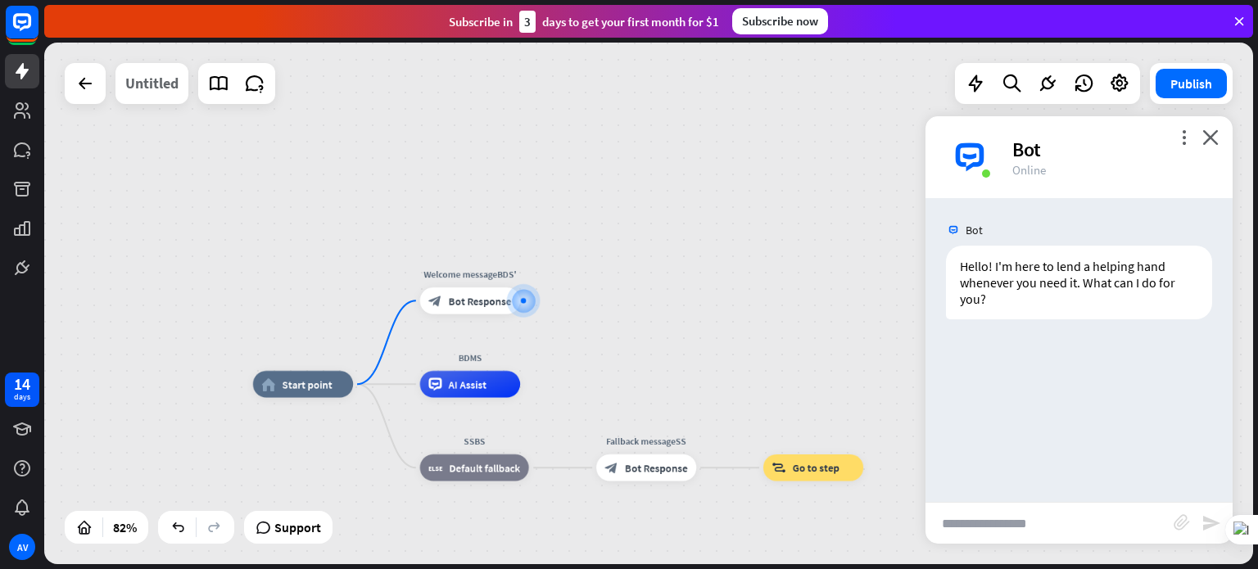
click at [141, 68] on div "Untitled" at bounding box center [151, 83] width 53 height 41
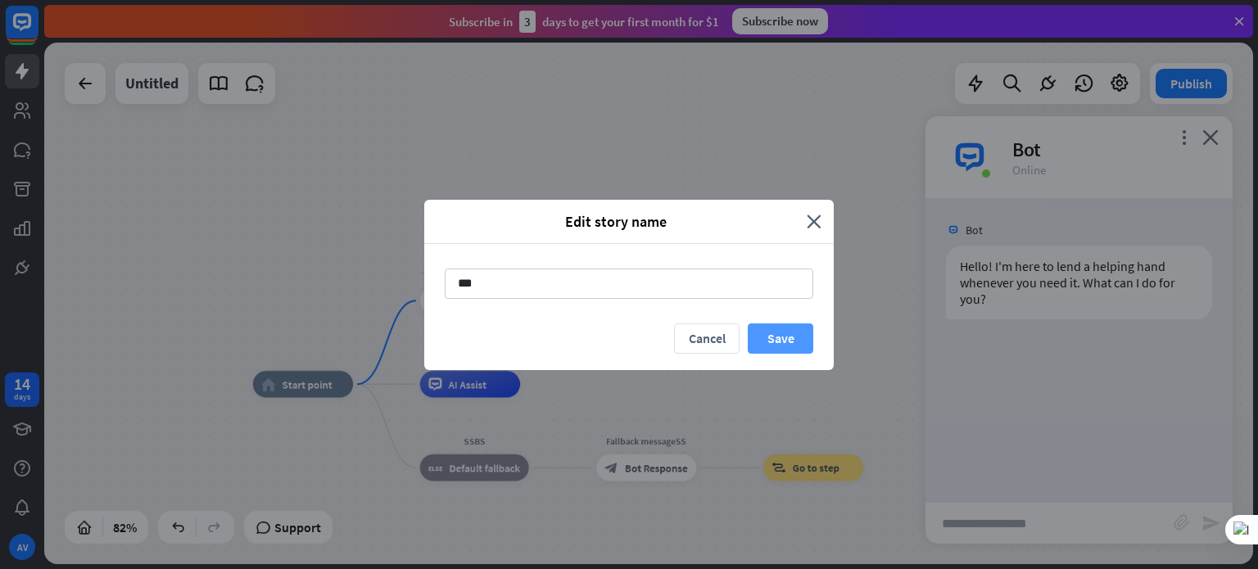
type input "***"
click at [777, 346] on button "Save" at bounding box center [781, 338] width 66 height 30
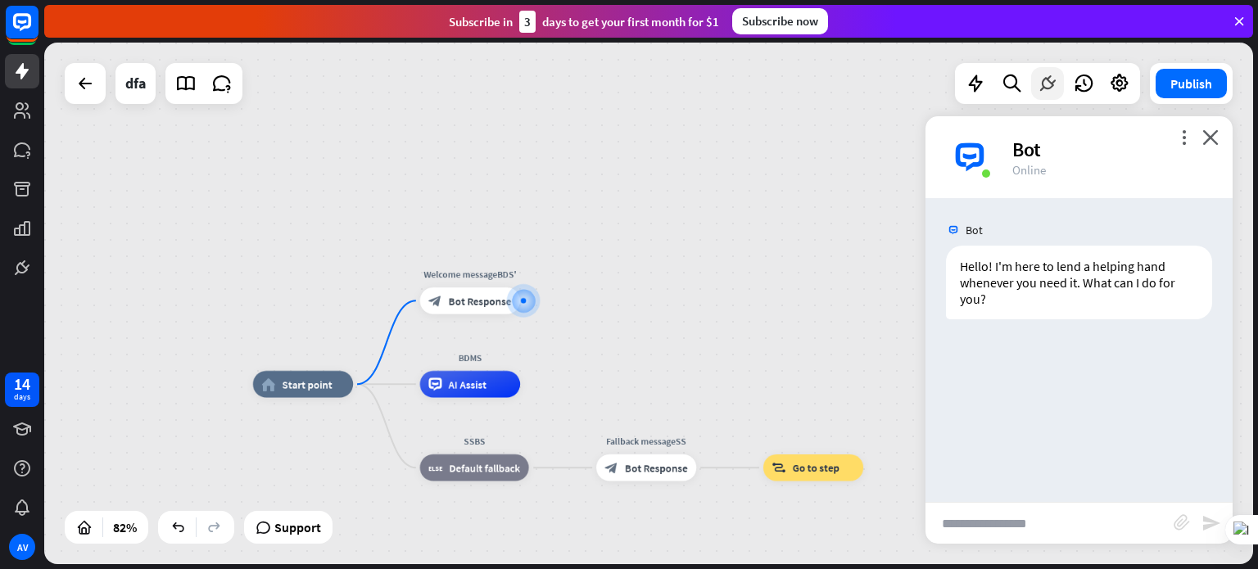
click at [1055, 81] on icon at bounding box center [1047, 83] width 21 height 21
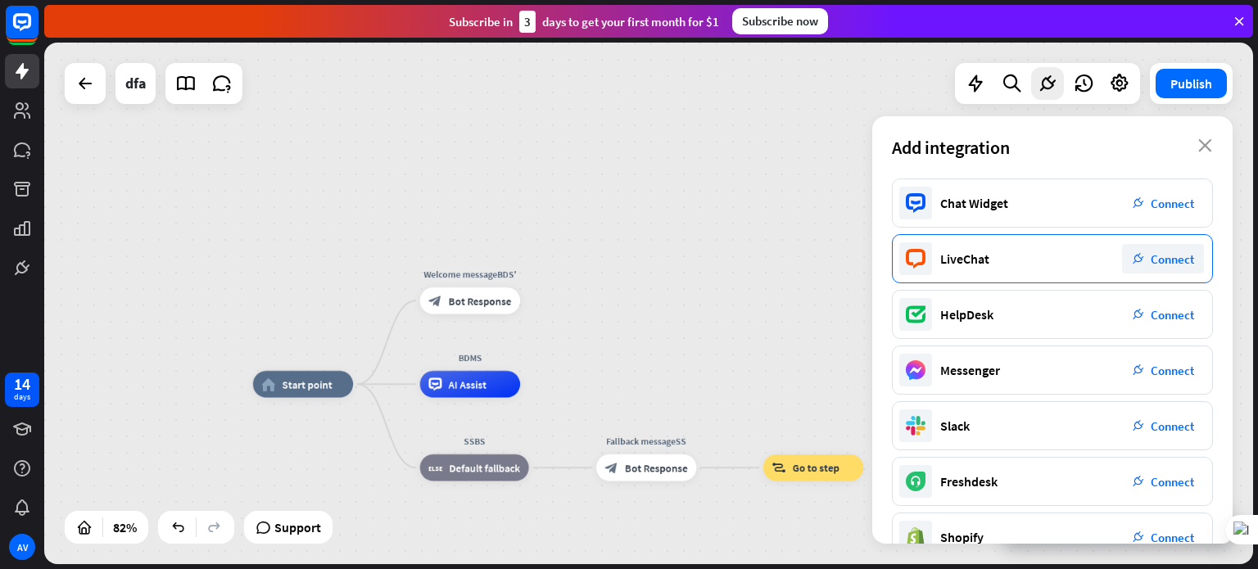
click at [1154, 258] on span "Connect" at bounding box center [1171, 259] width 43 height 16
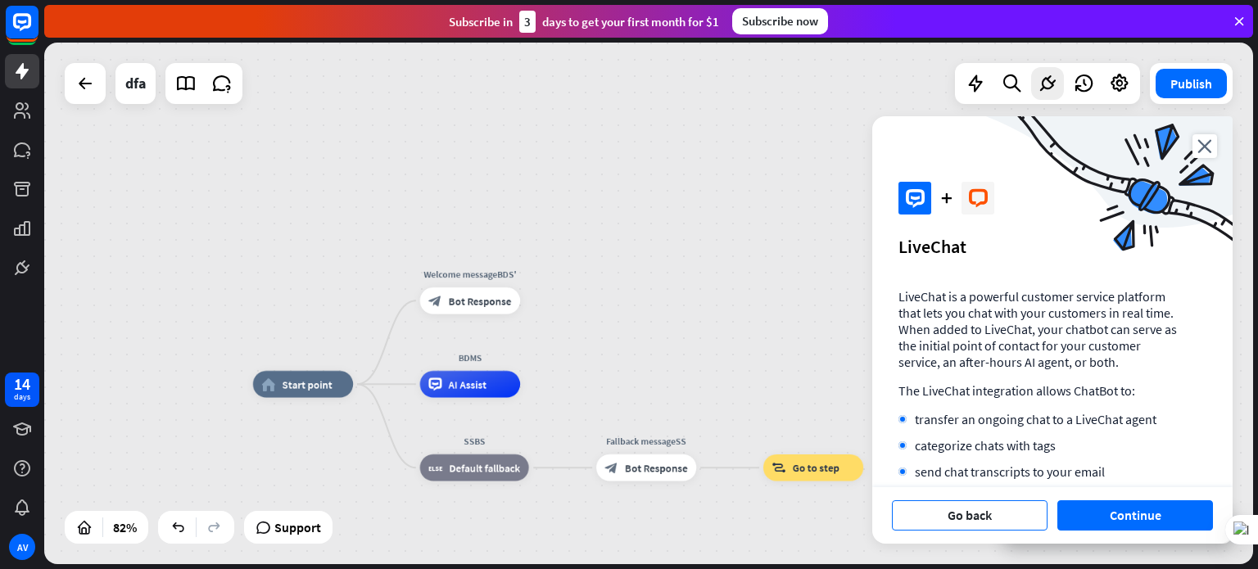
click at [989, 516] on button "Go back" at bounding box center [970, 515] width 156 height 30
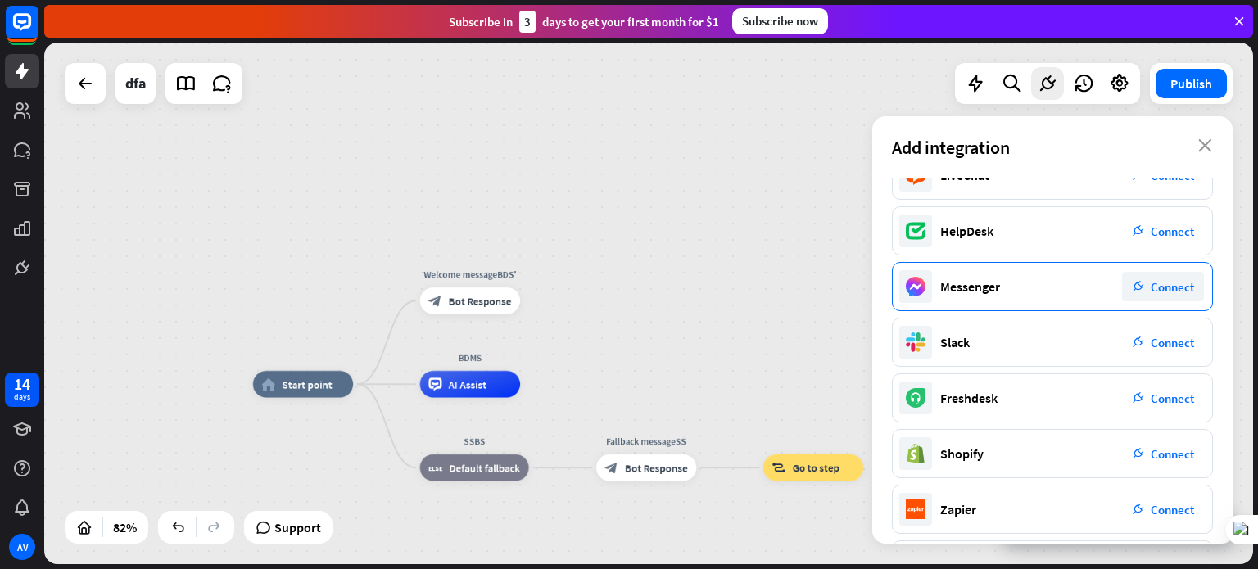
scroll to position [146, 0]
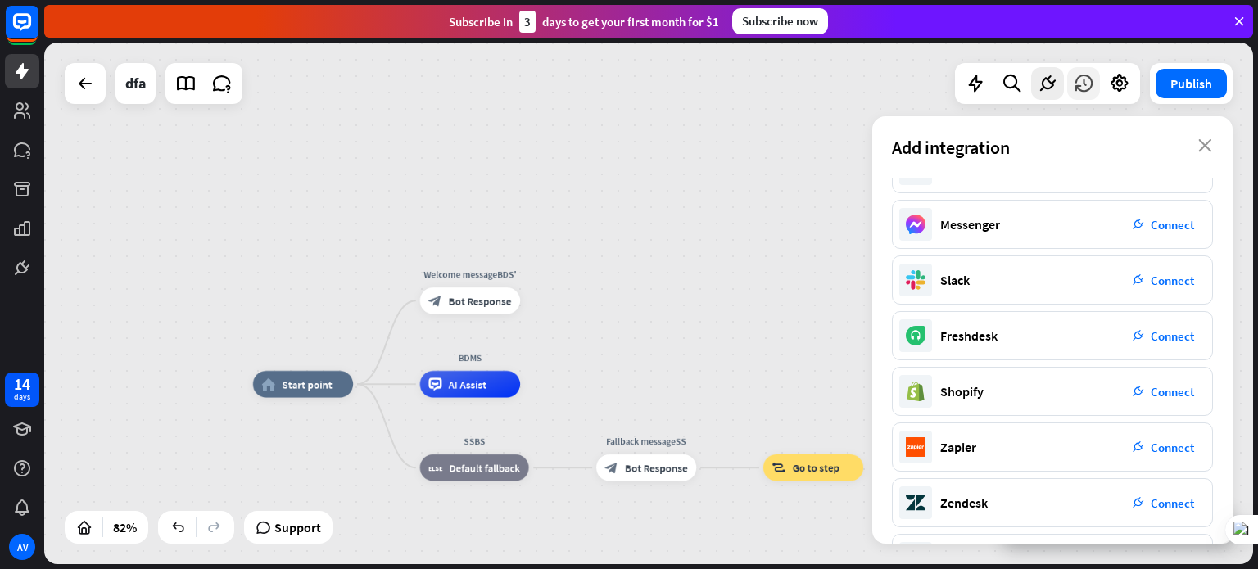
click at [1069, 92] on div at bounding box center [1083, 83] width 33 height 33
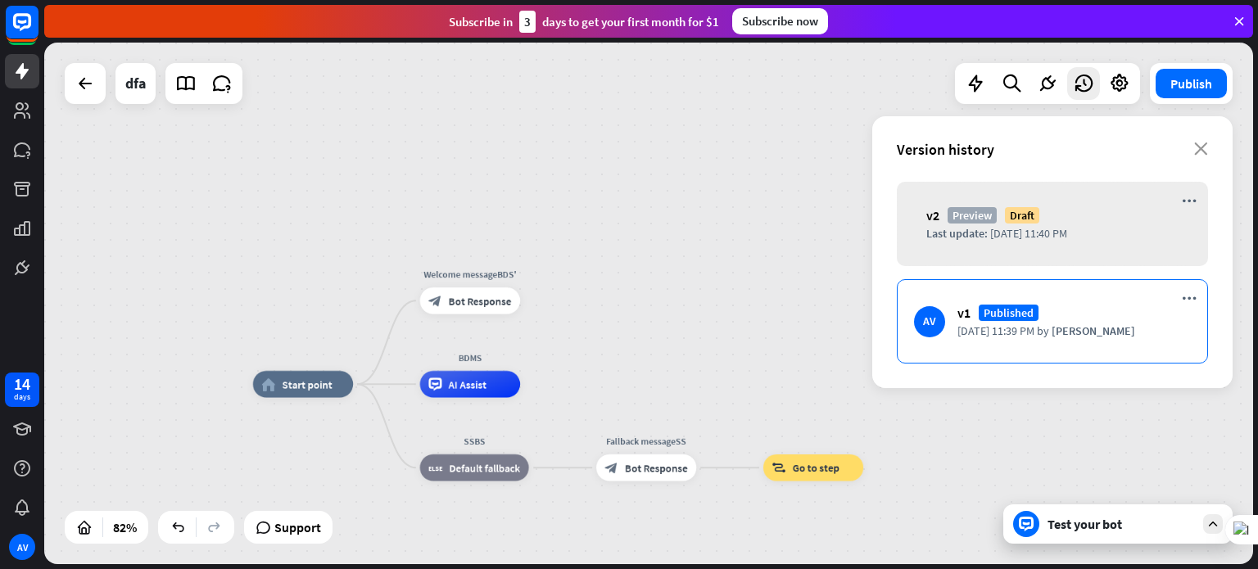
click at [1051, 296] on div "AV v1 Published [DATE] 11:39 PM by [PERSON_NAME]" at bounding box center [1052, 321] width 311 height 84
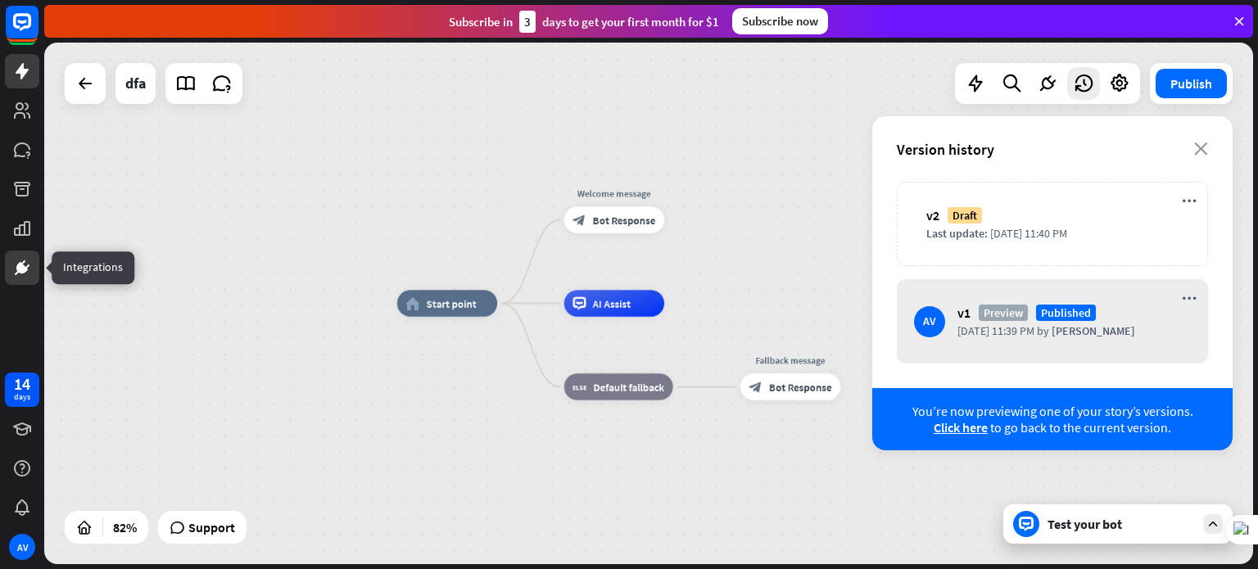
click at [14, 269] on icon at bounding box center [22, 268] width 20 height 20
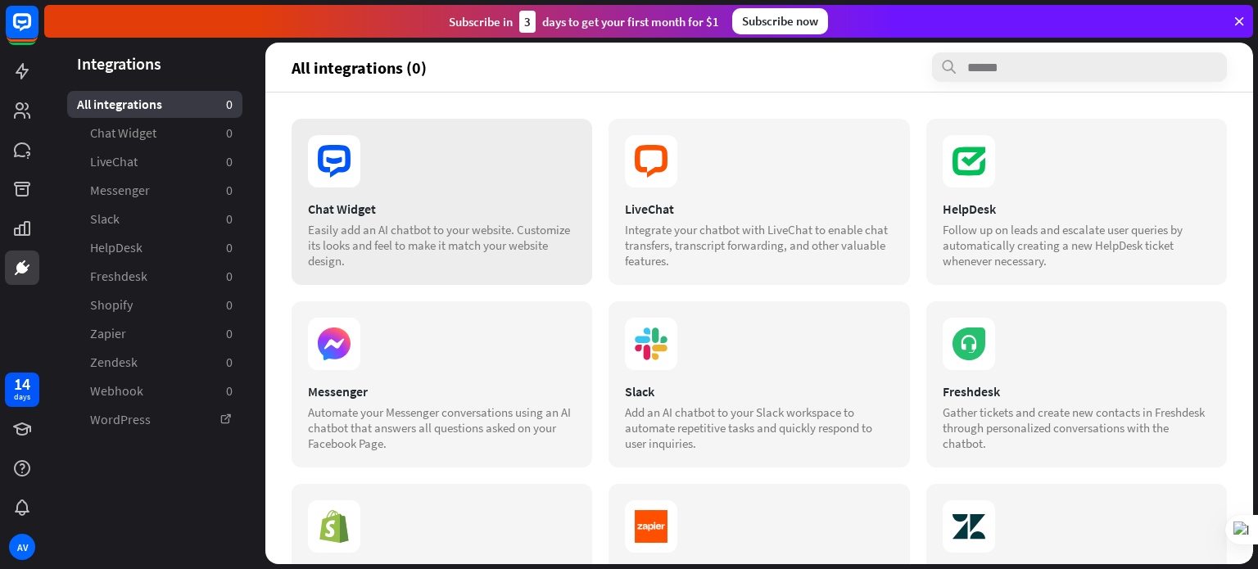
click at [428, 199] on div "Chat Widget Easily add an AI chatbot to your website. Customize its looks and f…" at bounding box center [441, 202] width 300 height 166
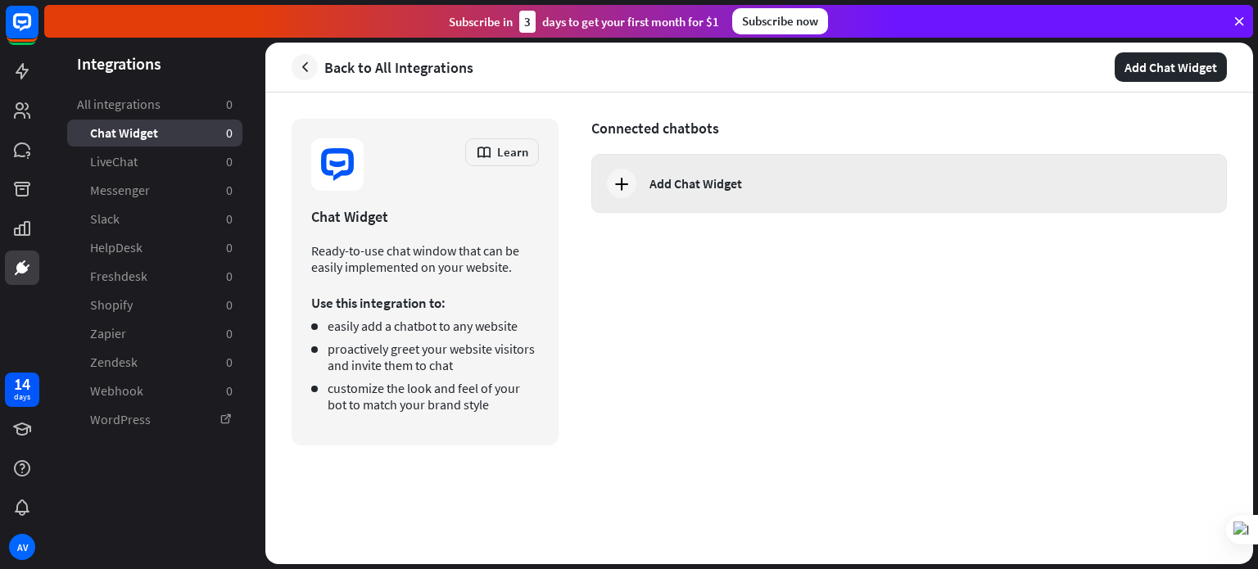
click at [657, 166] on div "Add Chat Widget" at bounding box center [908, 183] width 635 height 59
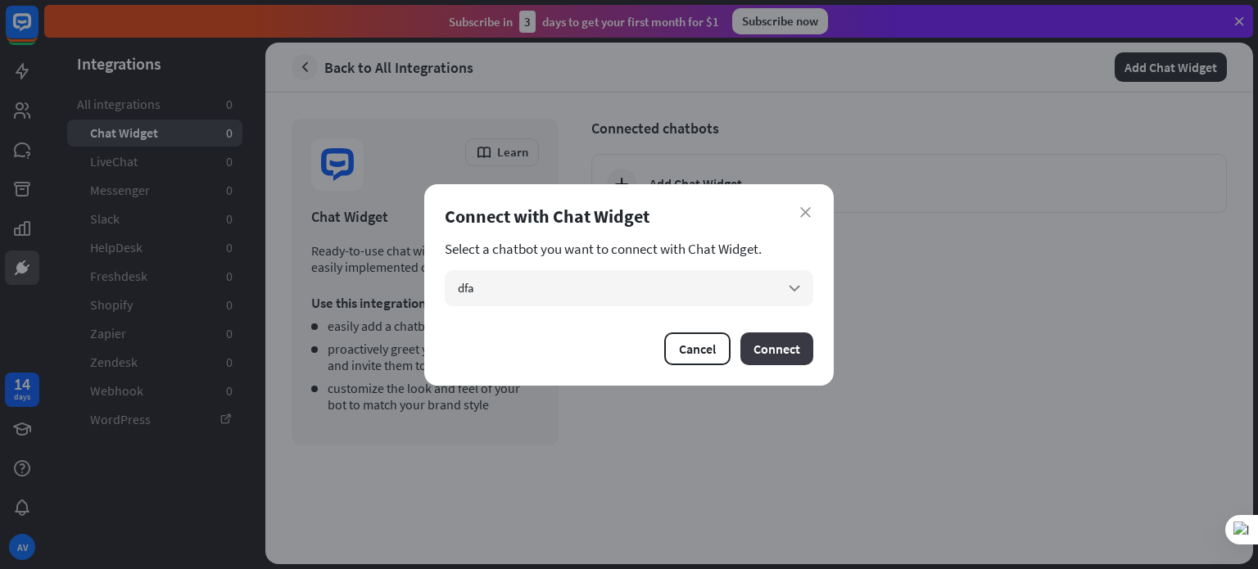
click at [771, 340] on button "Connect" at bounding box center [776, 348] width 73 height 33
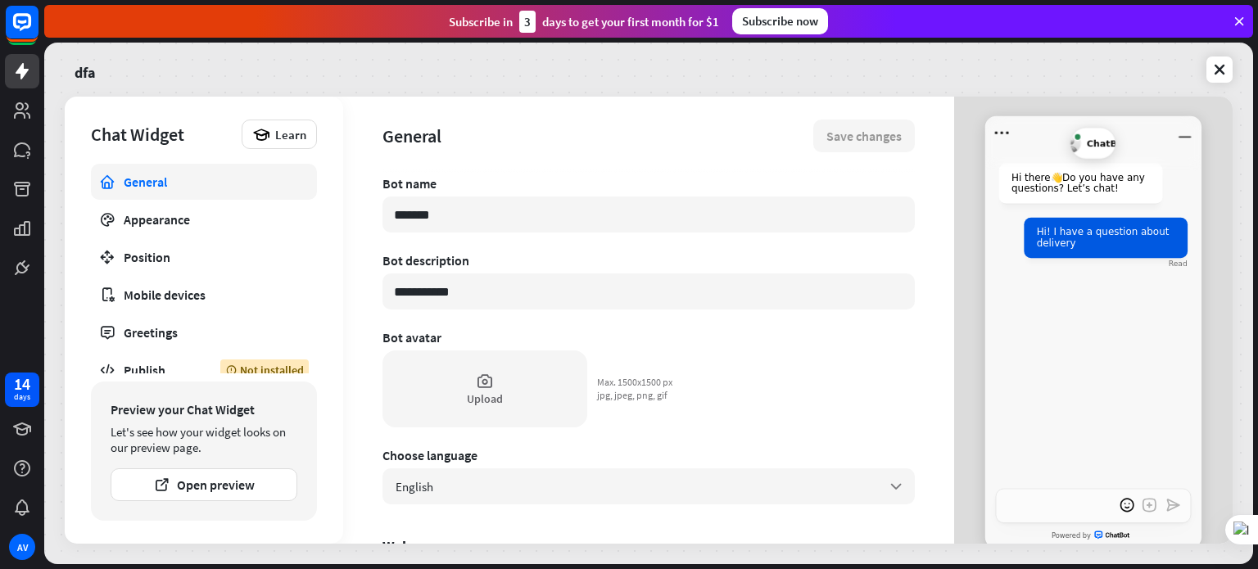
type textarea "*"
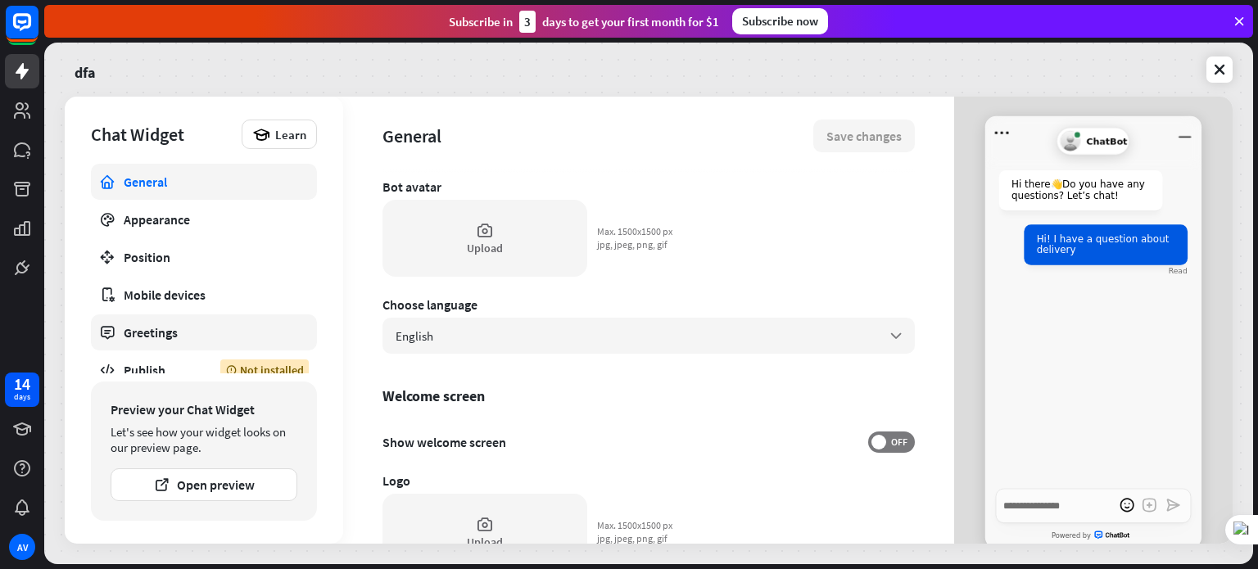
scroll to position [14, 0]
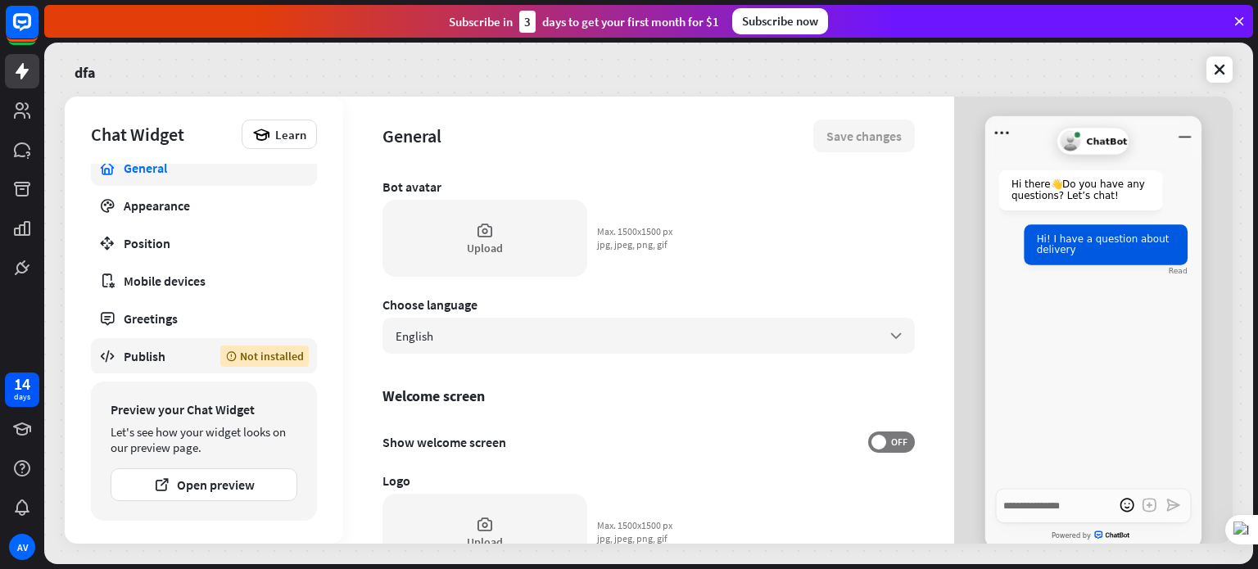
click at [157, 353] on div "Publish" at bounding box center [160, 356] width 72 height 16
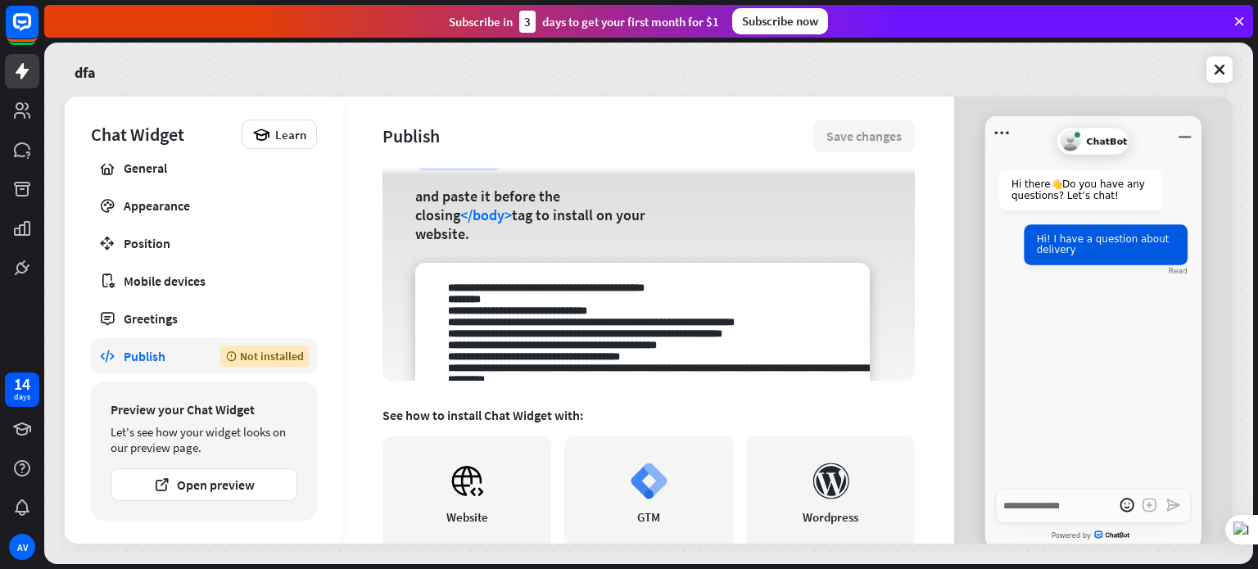
scroll to position [156, 0]
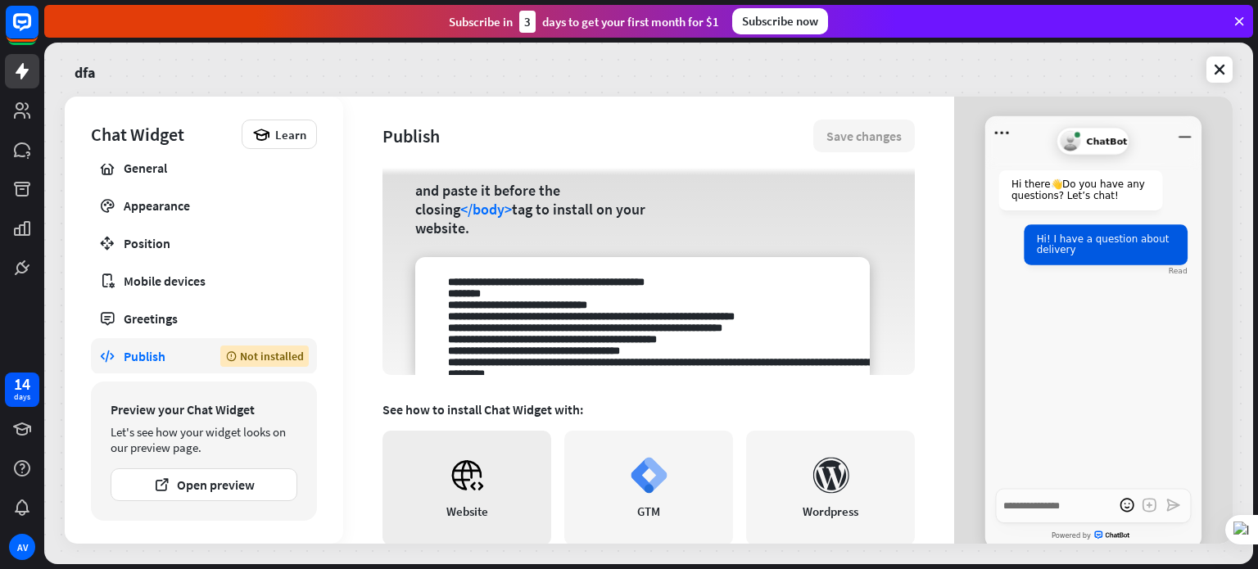
click at [486, 496] on link "Website" at bounding box center [466, 488] width 169 height 115
